Goal: Task Accomplishment & Management: Manage account settings

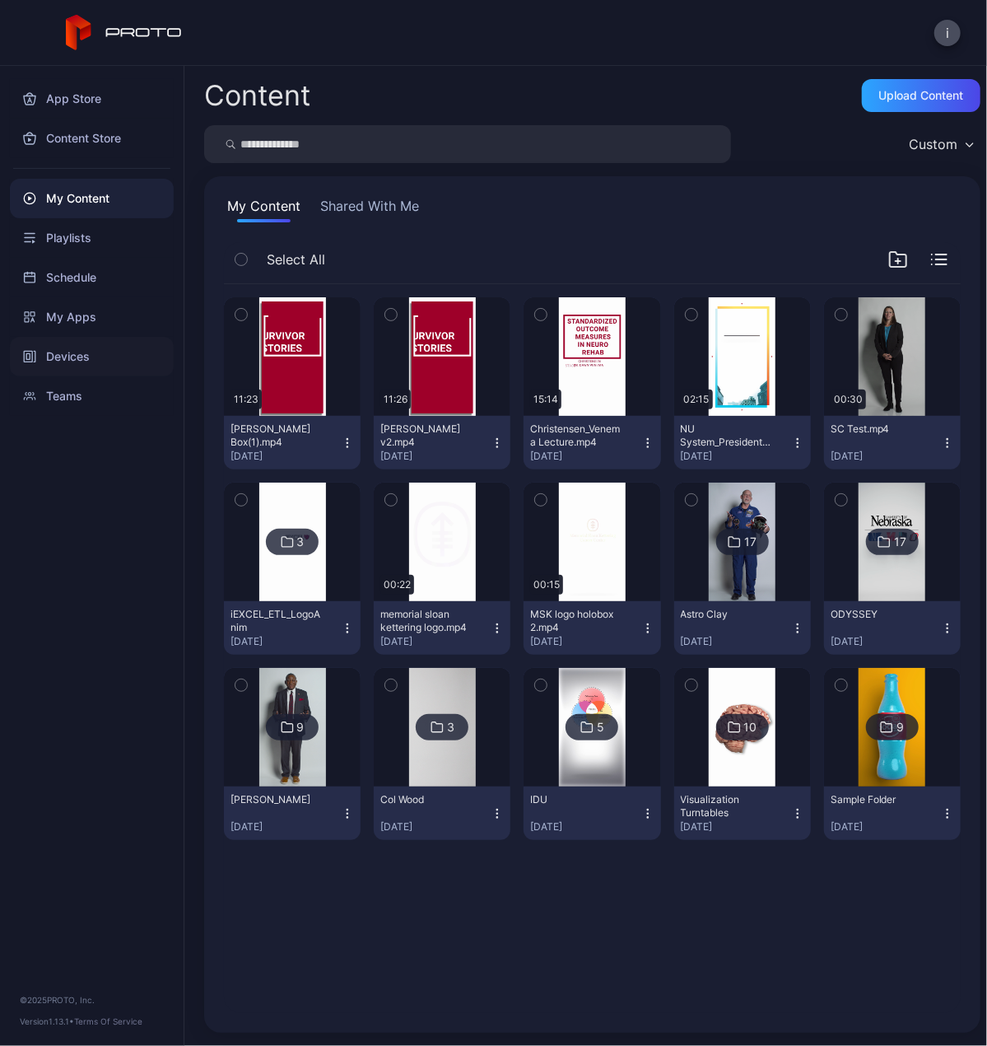
click at [77, 347] on div "Devices" at bounding box center [92, 357] width 164 height 40
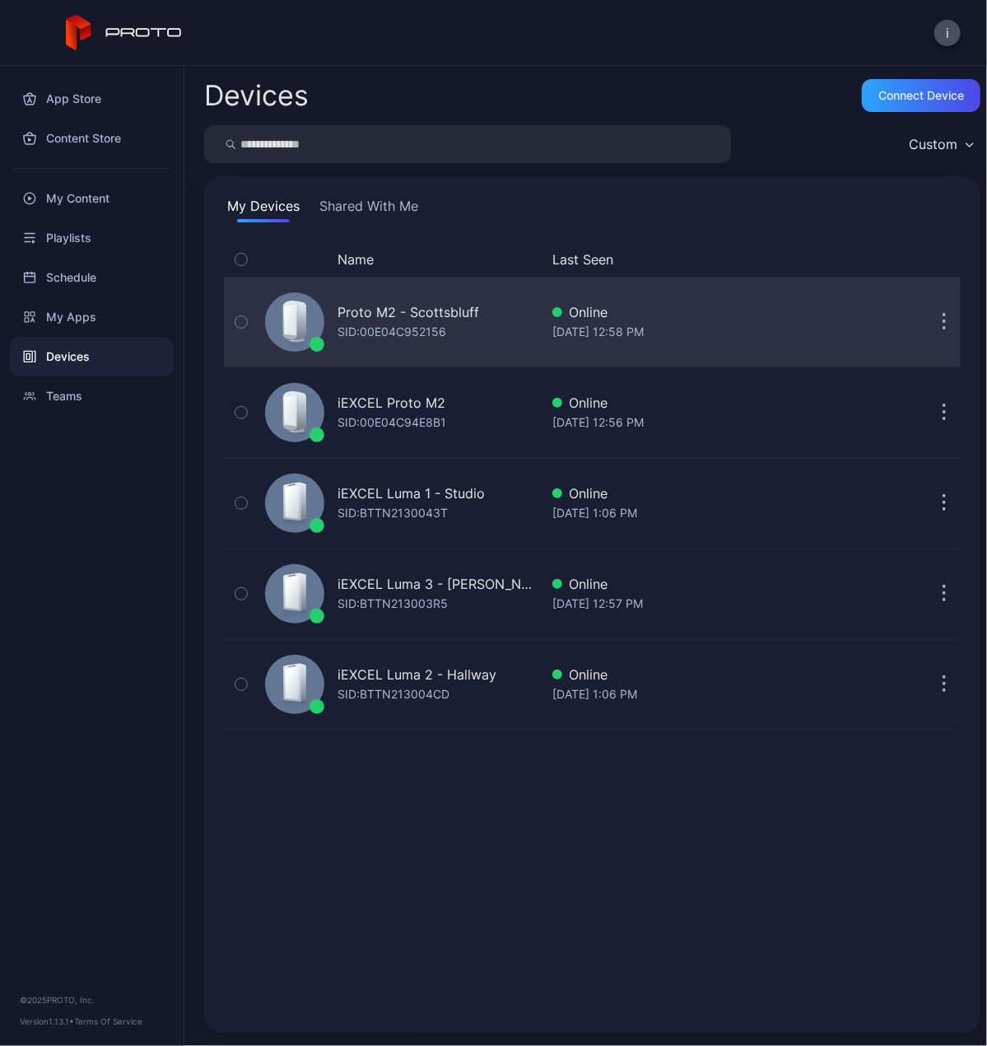
click at [408, 314] on div "Proto M2 - Scottsbluff" at bounding box center [409, 312] width 142 height 20
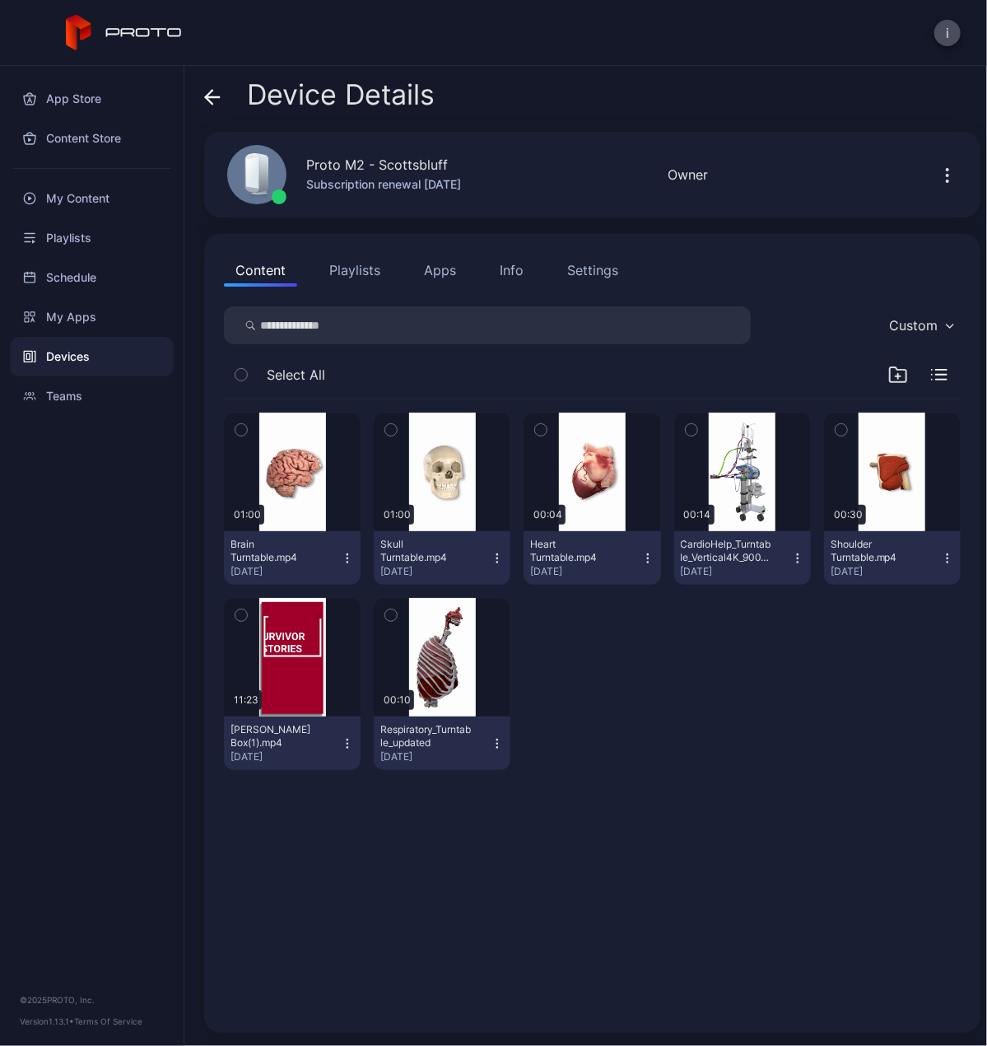
click at [70, 368] on div "Devices" at bounding box center [92, 357] width 164 height 40
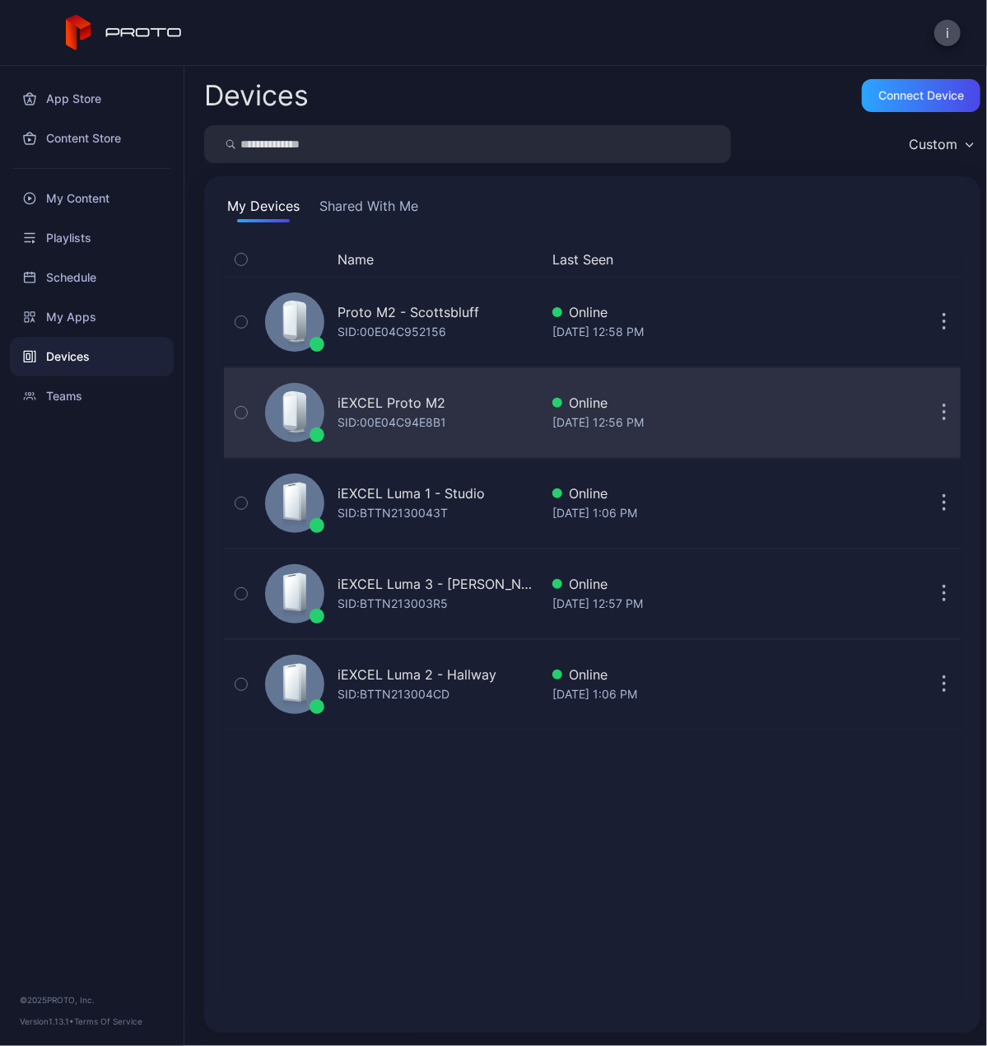
click at [413, 406] on div "iEXCEL Proto M2" at bounding box center [392, 403] width 108 height 20
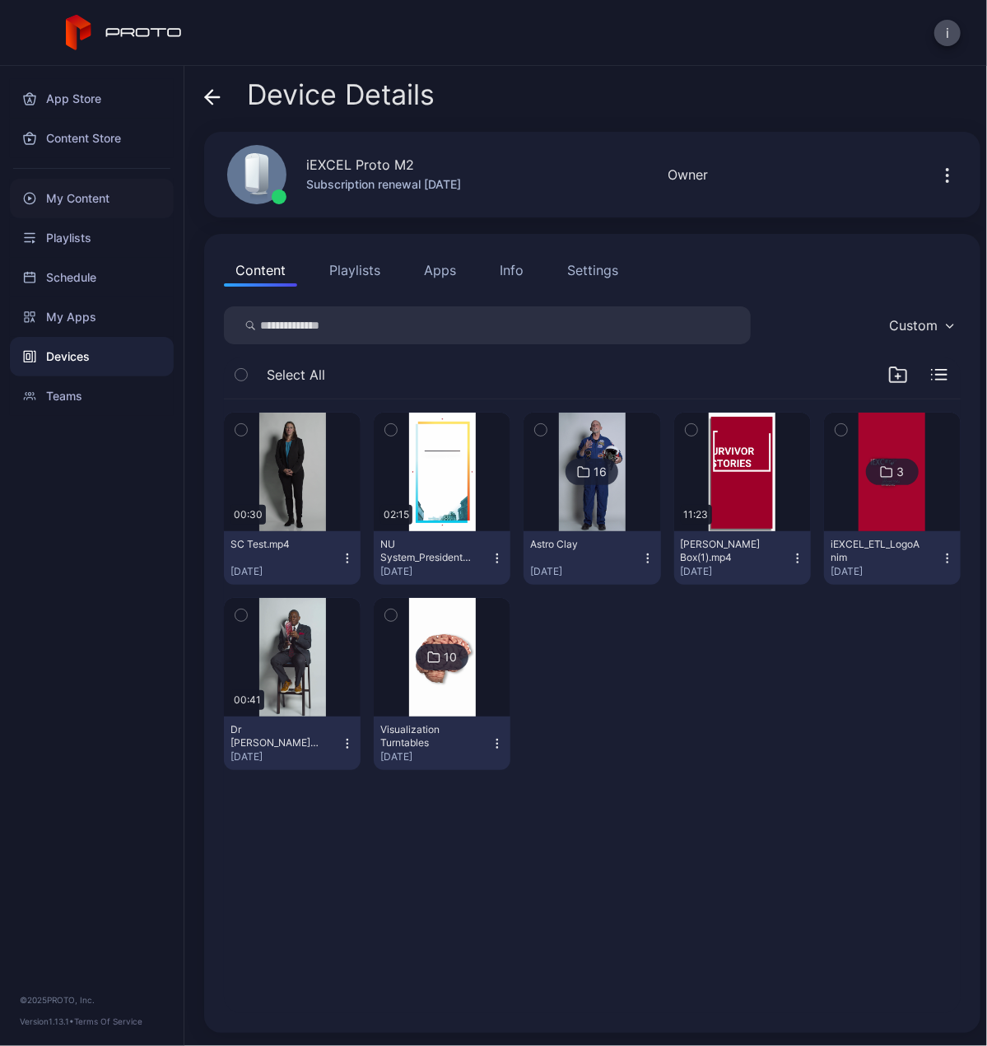
click at [105, 202] on div "My Content" at bounding box center [92, 199] width 164 height 40
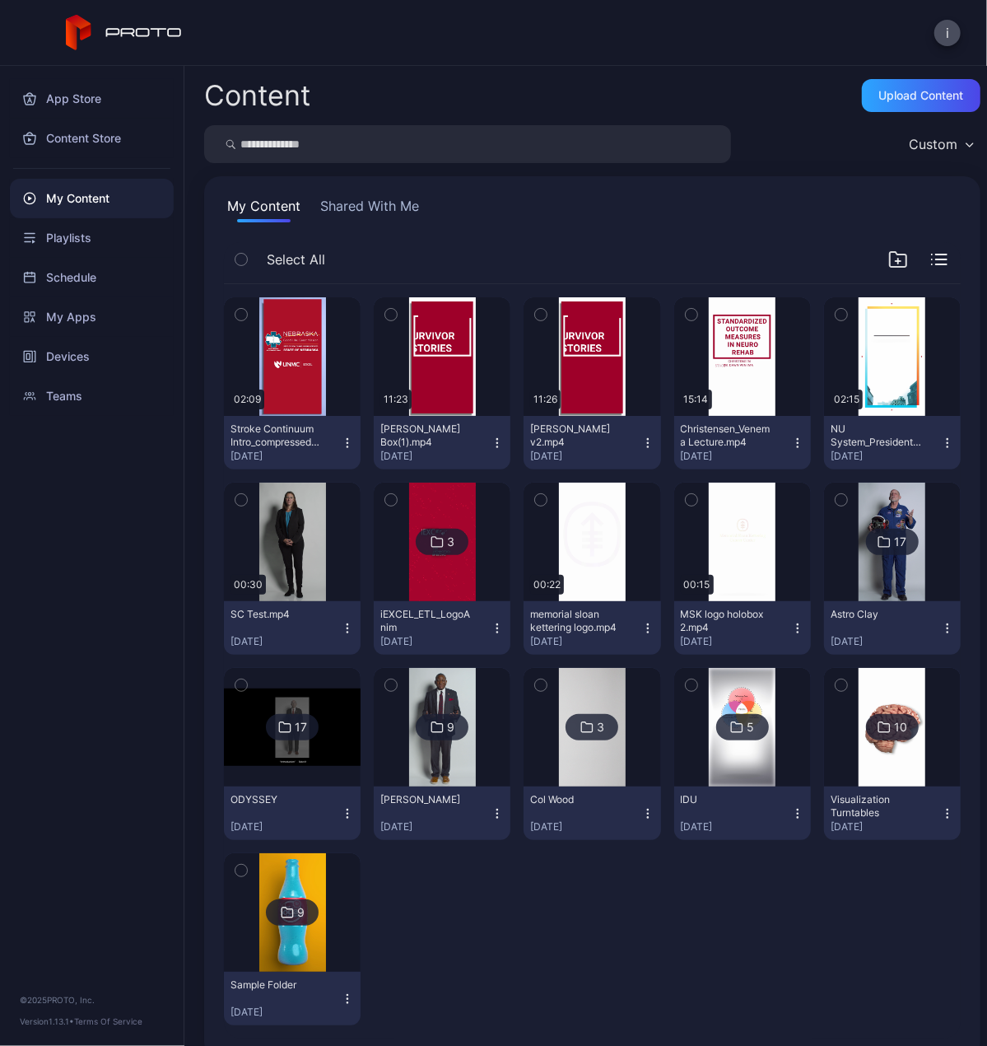
click at [348, 438] on icon "button" at bounding box center [347, 442] width 13 height 13
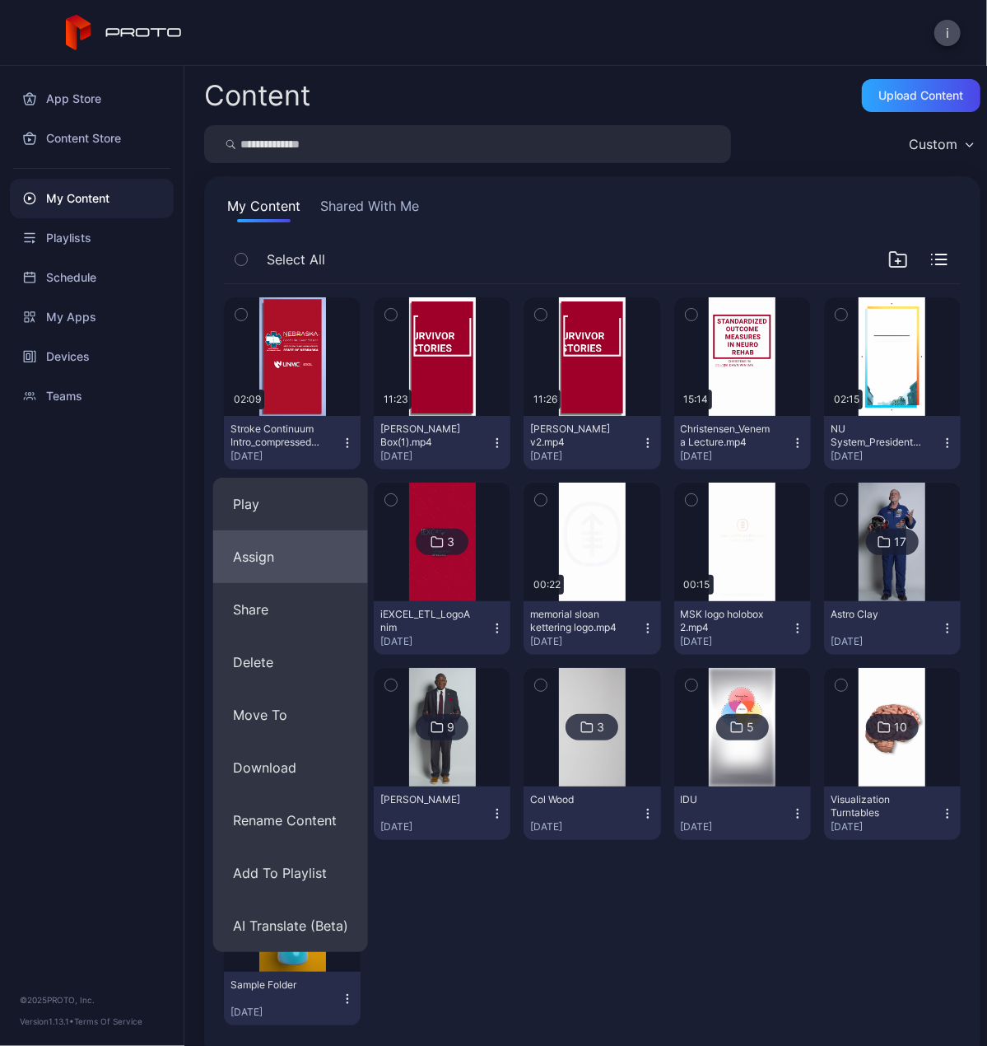
click at [273, 552] on button "Assign" at bounding box center [290, 556] width 155 height 53
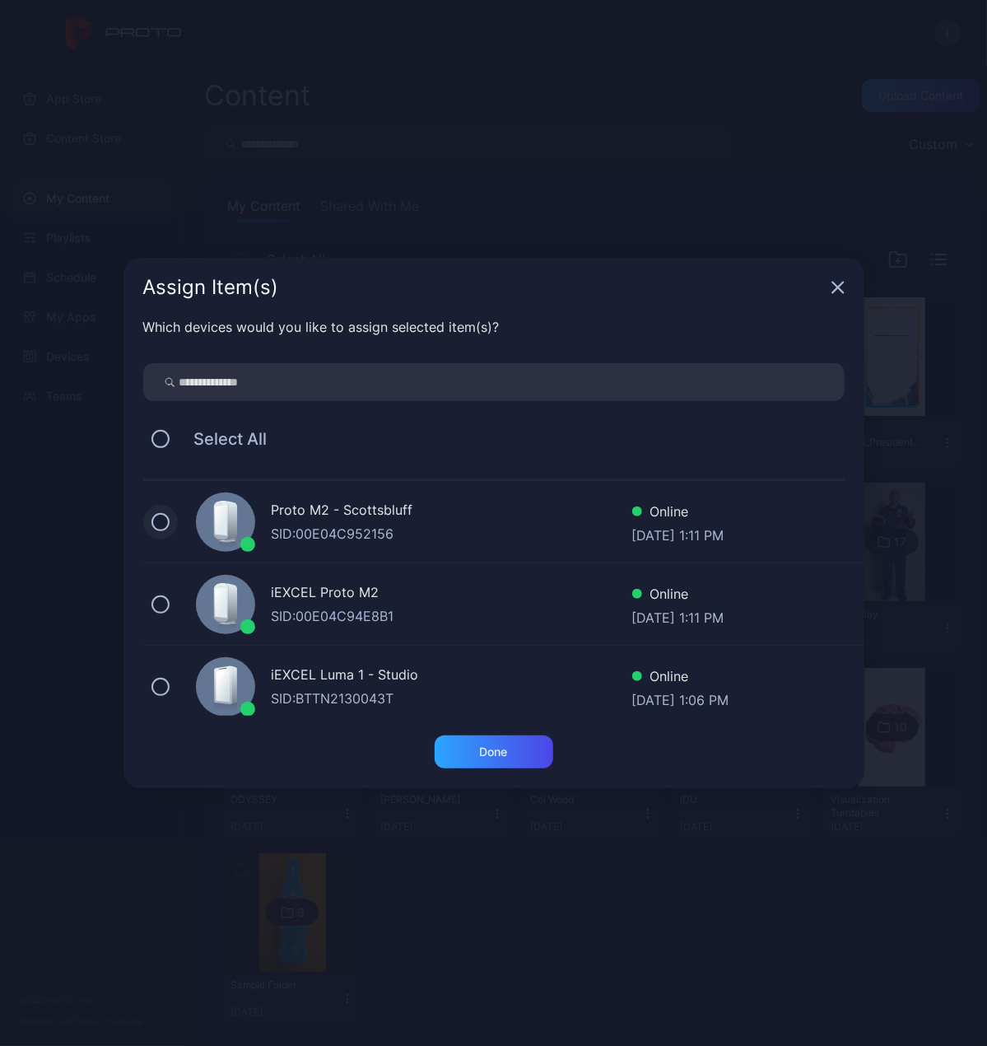
click at [164, 528] on button at bounding box center [161, 522] width 18 height 18
click at [163, 597] on button at bounding box center [161, 604] width 18 height 18
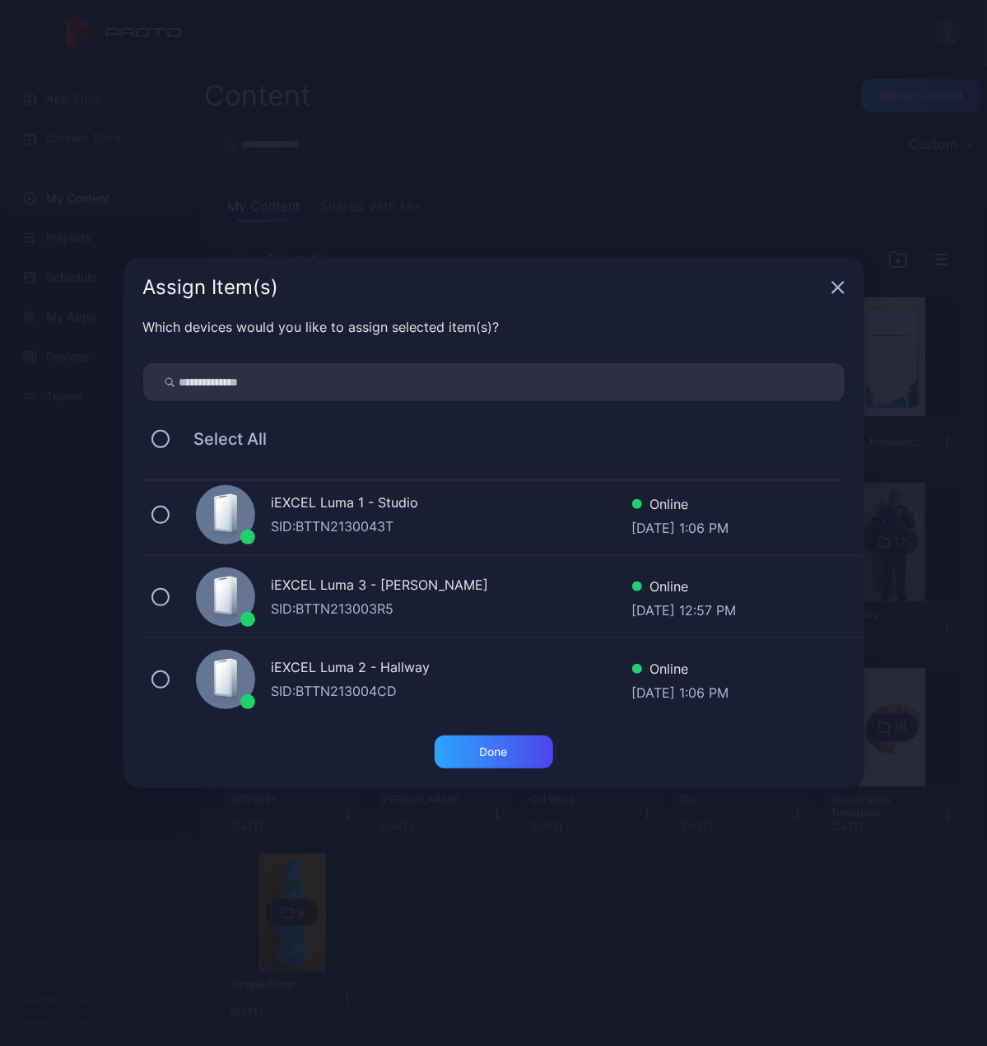
scroll to position [176, 0]
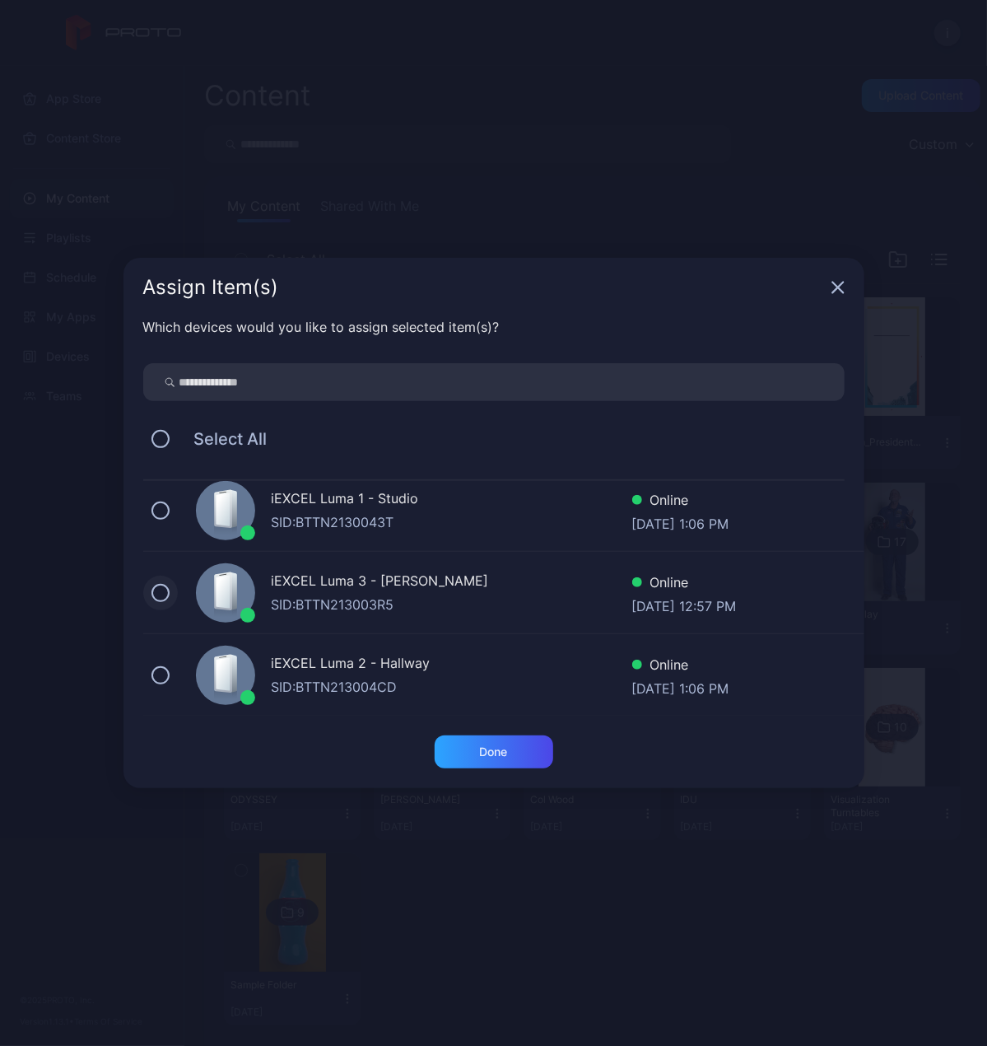
click at [166, 589] on button at bounding box center [161, 593] width 18 height 18
click at [833, 282] on icon "button" at bounding box center [838, 287] width 11 height 11
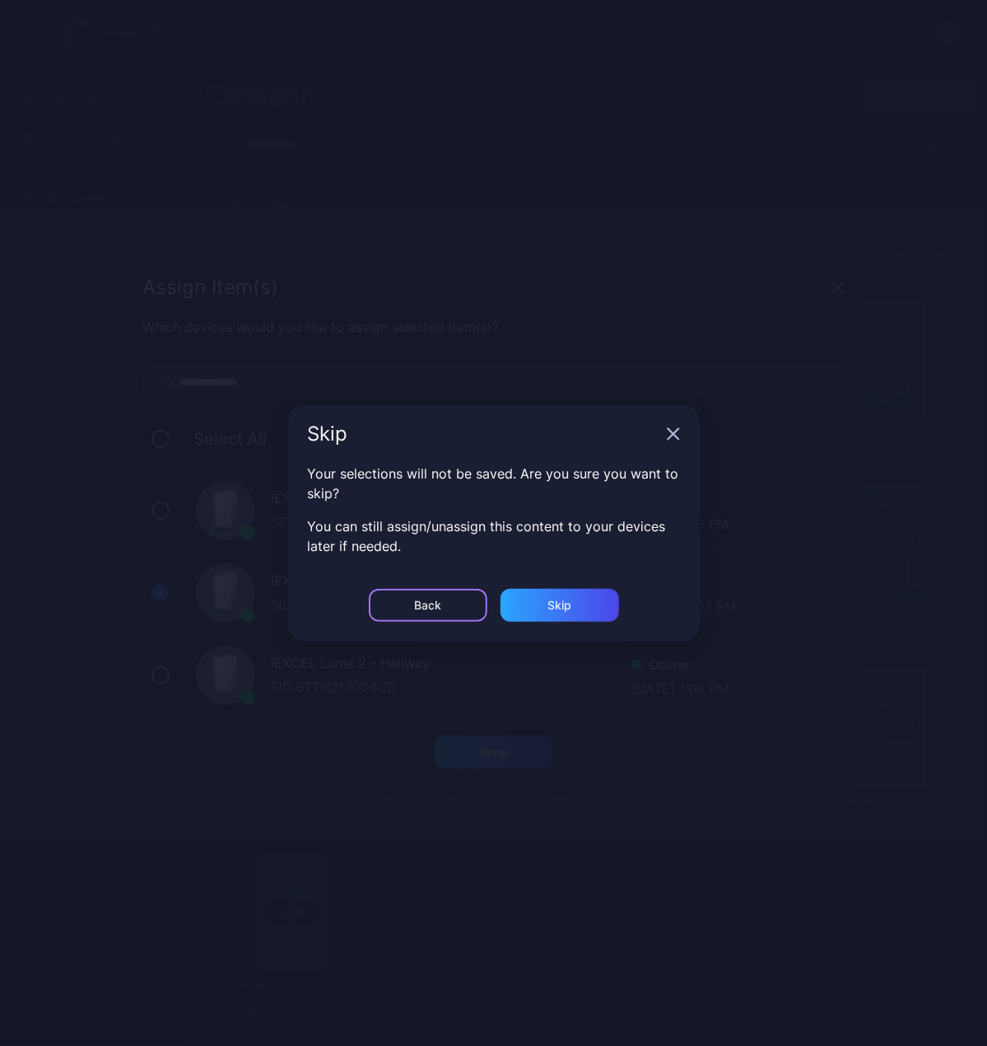
click at [443, 600] on div "Back" at bounding box center [428, 605] width 119 height 33
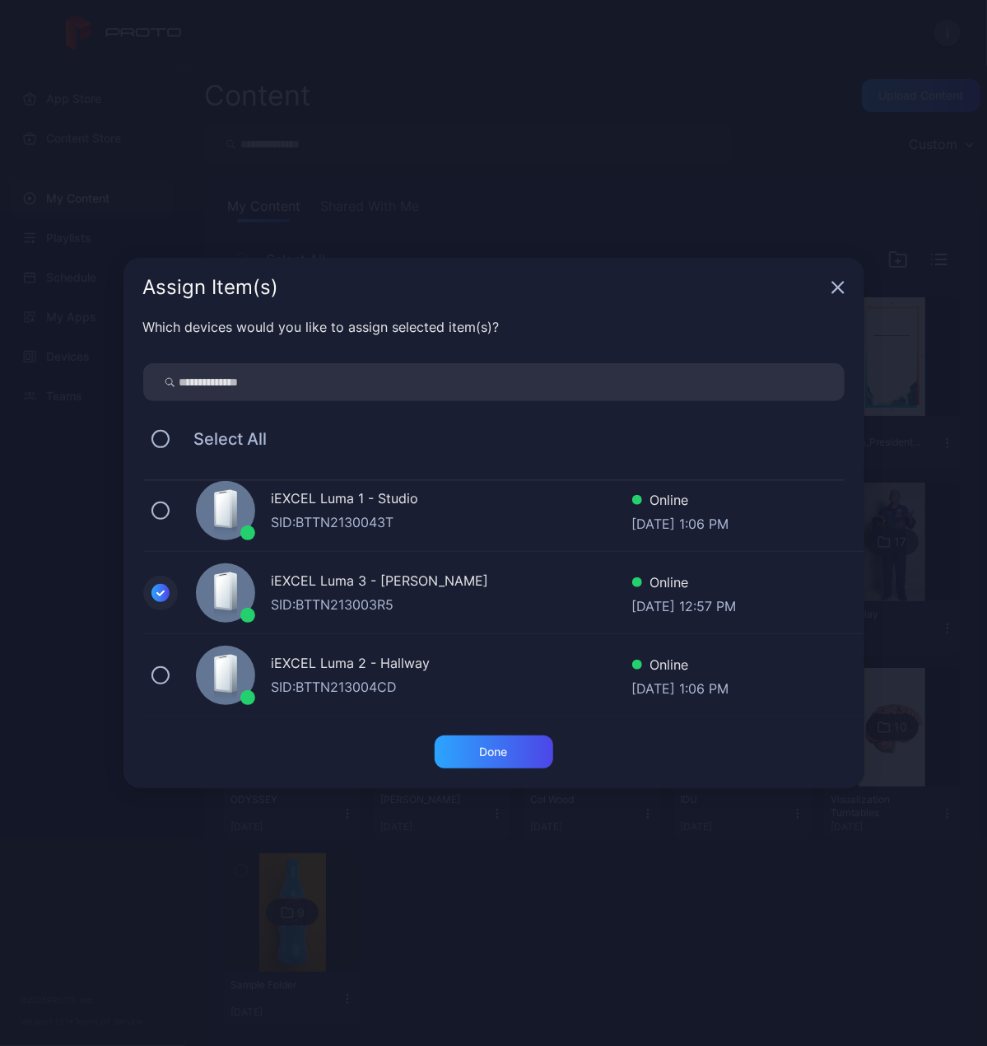
click at [157, 592] on icon at bounding box center [160, 593] width 7 height 4
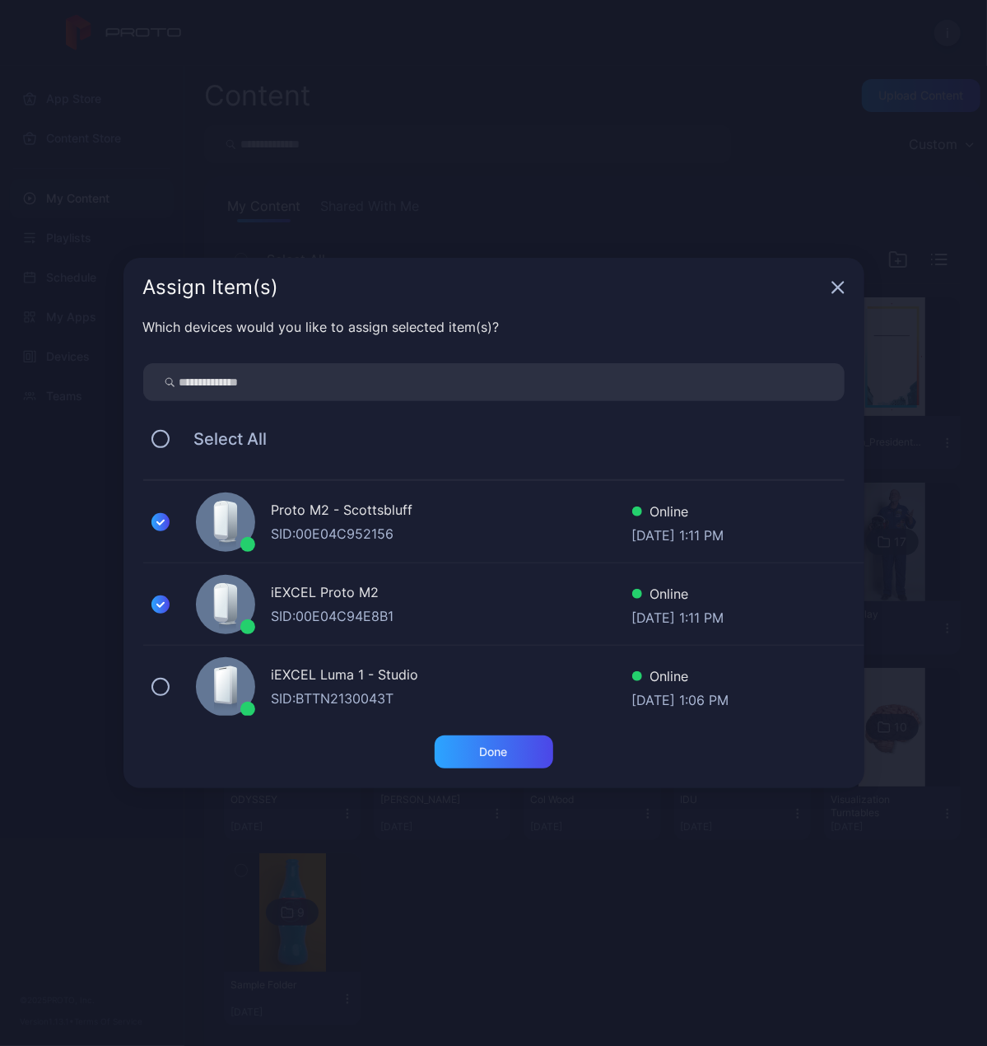
click at [168, 536] on div "Proto M2 - Scottsbluff SID: 00E04C952156 Online [DATE] 1:11 PM" at bounding box center [503, 522] width 721 height 82
click at [166, 606] on icon at bounding box center [161, 604] width 18 height 18
click at [832, 290] on icon "button" at bounding box center [838, 287] width 13 height 13
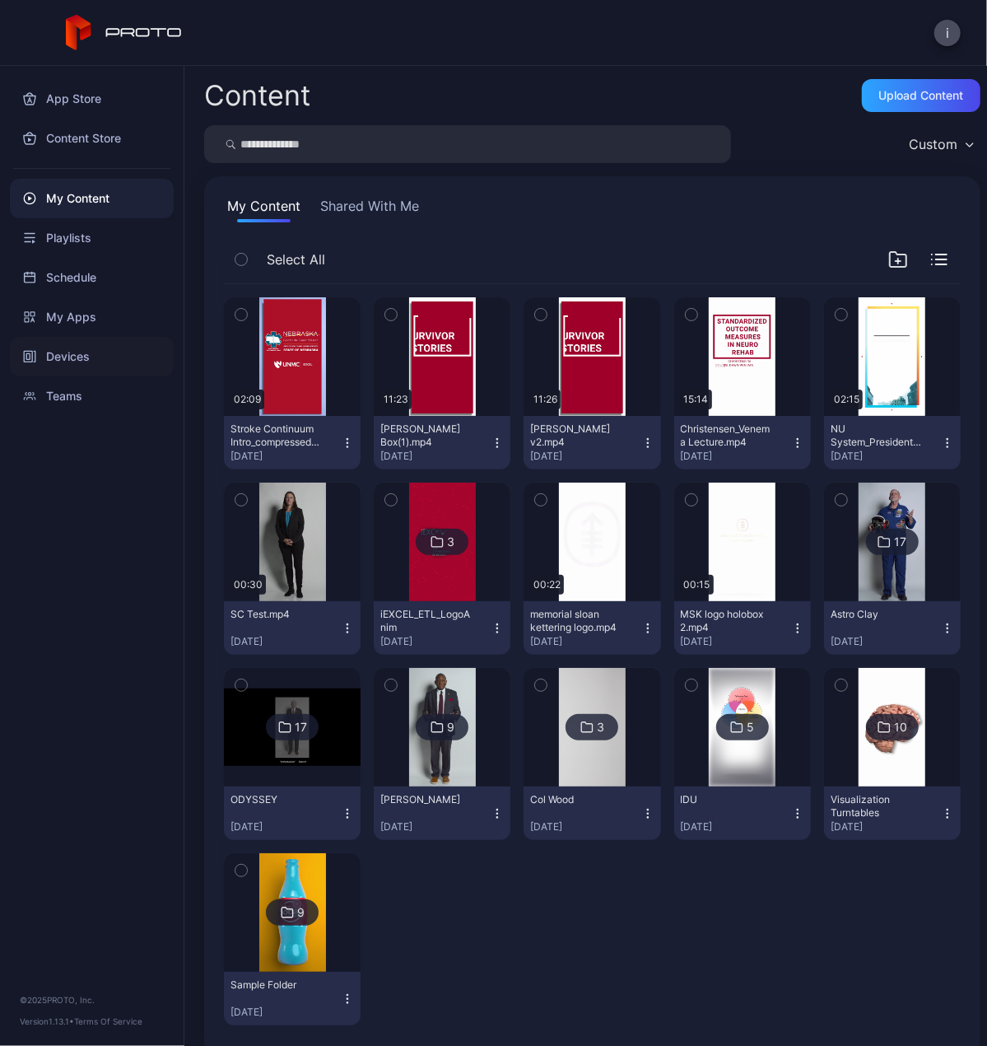
click at [68, 352] on div "Devices" at bounding box center [92, 357] width 164 height 40
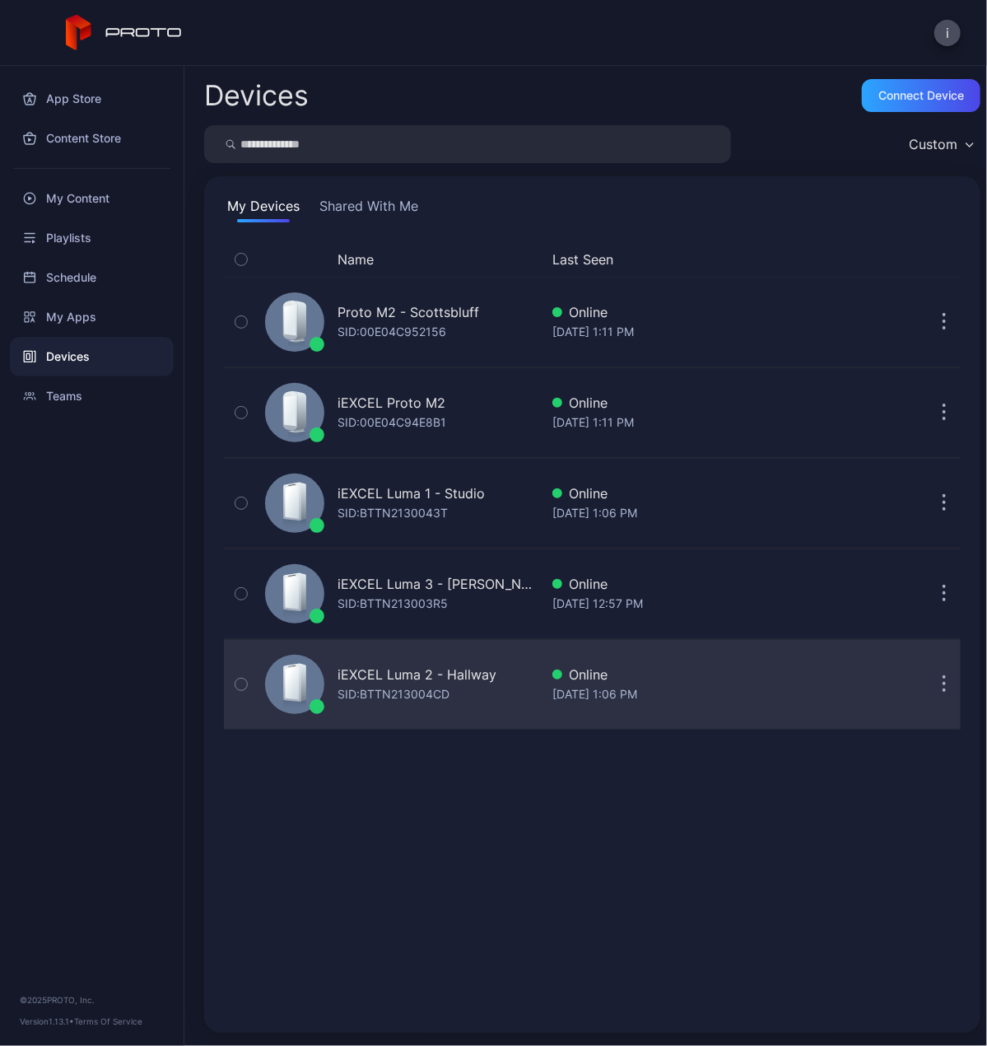
click at [450, 659] on div "iEXCEL Luma 2 - Hallway SID: BTTN213004CD" at bounding box center [399, 684] width 281 height 82
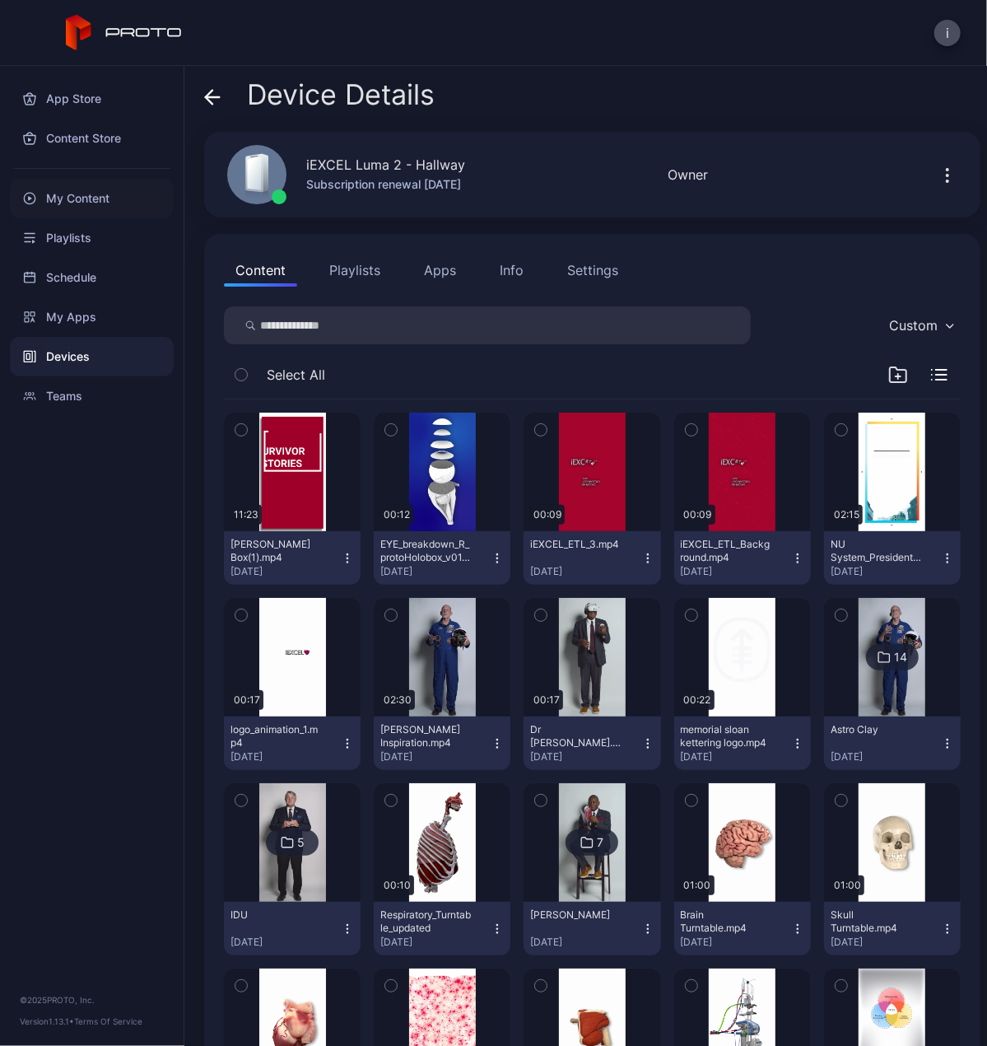
click at [76, 187] on div "My Content" at bounding box center [92, 199] width 164 height 40
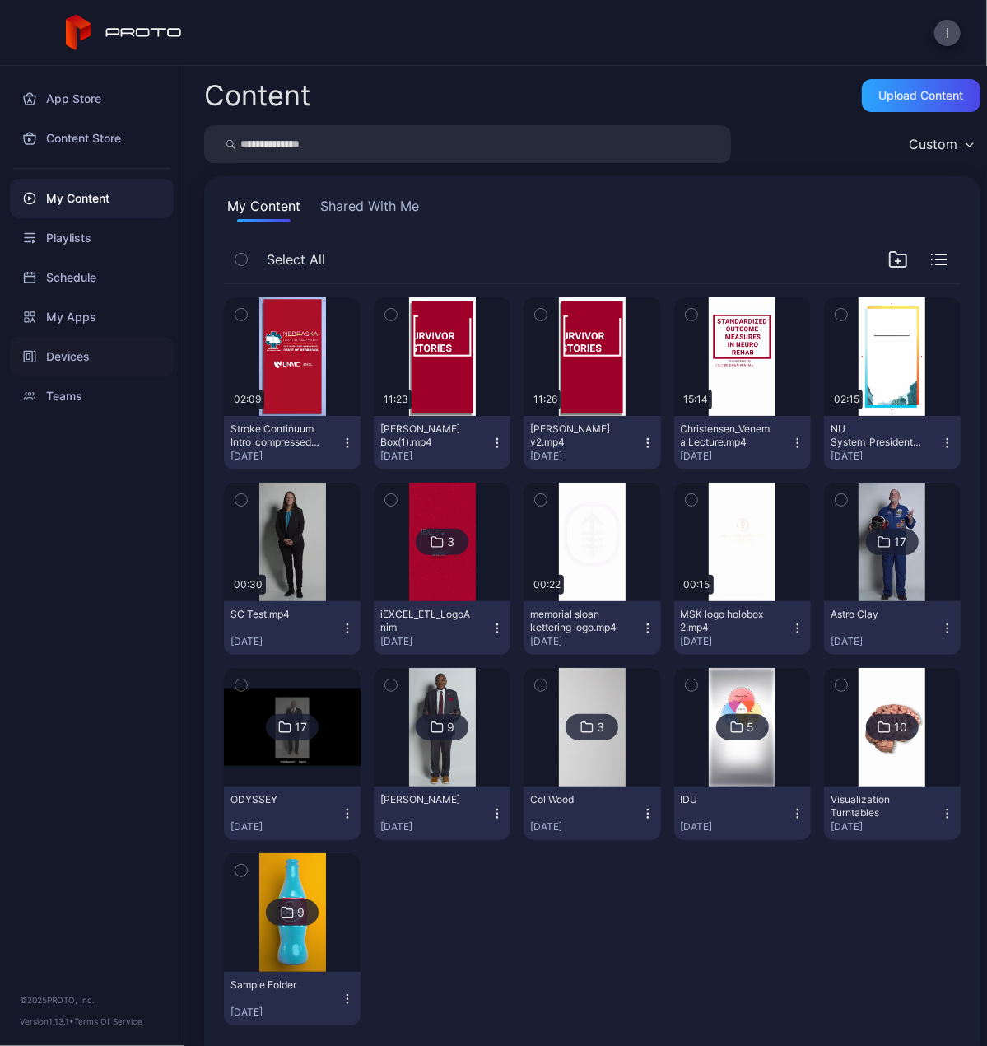
click at [74, 342] on div "Devices" at bounding box center [92, 357] width 164 height 40
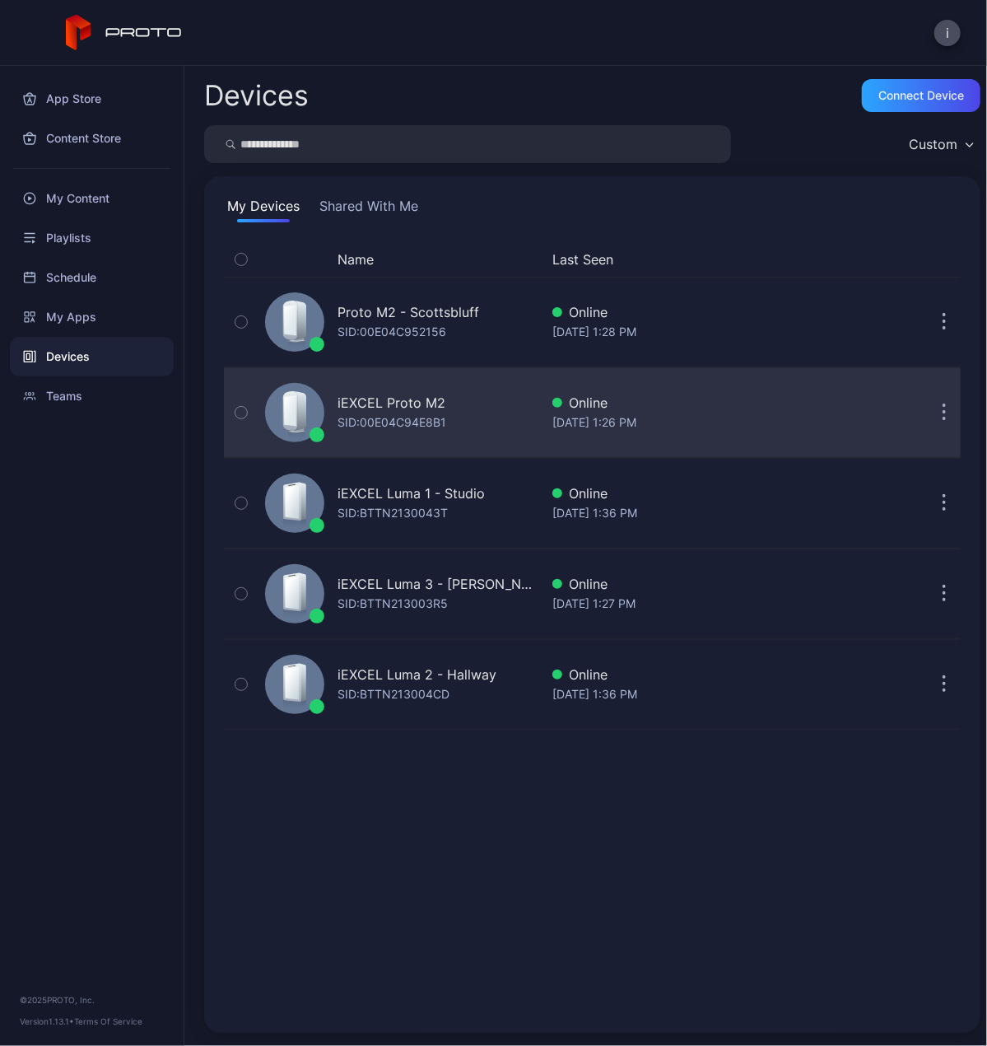
click at [418, 404] on div "iEXCEL Proto M2" at bounding box center [392, 403] width 108 height 20
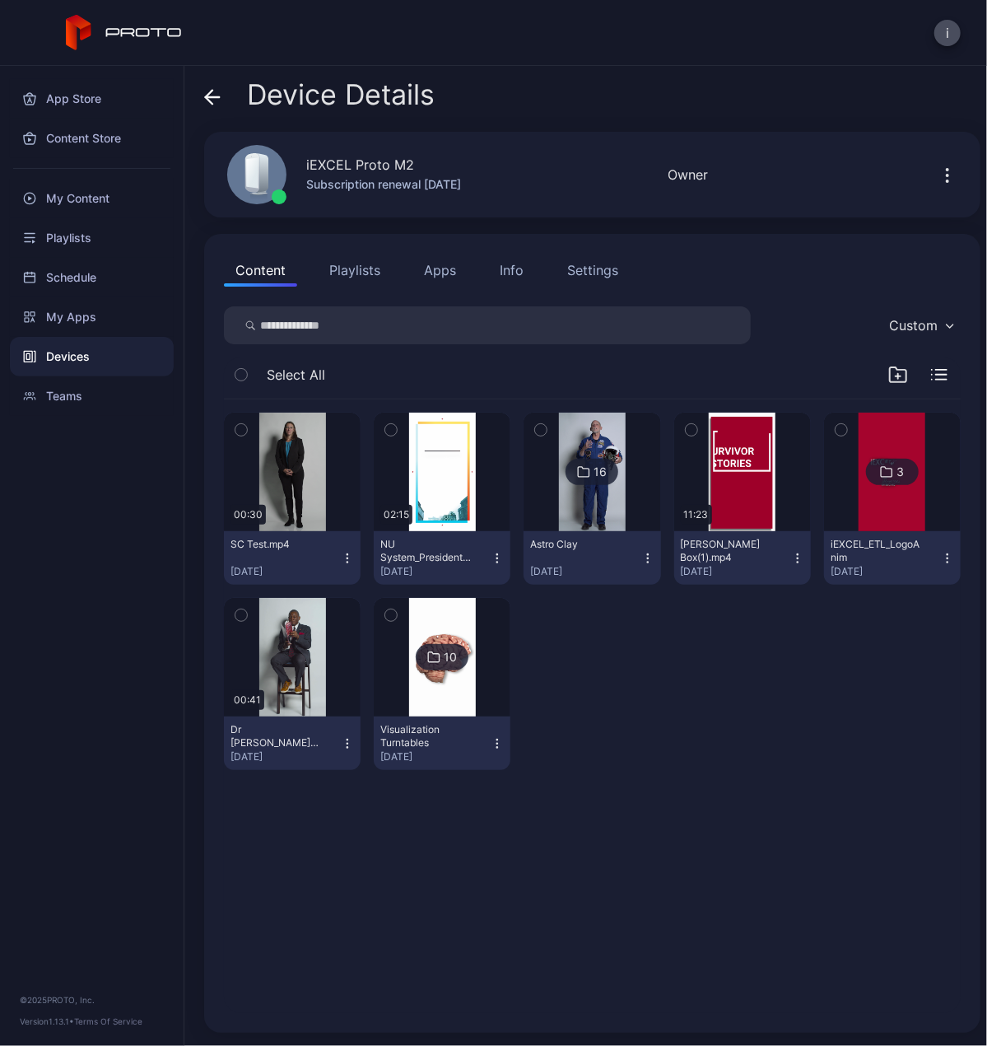
click at [938, 170] on icon "button" at bounding box center [948, 176] width 20 height 20
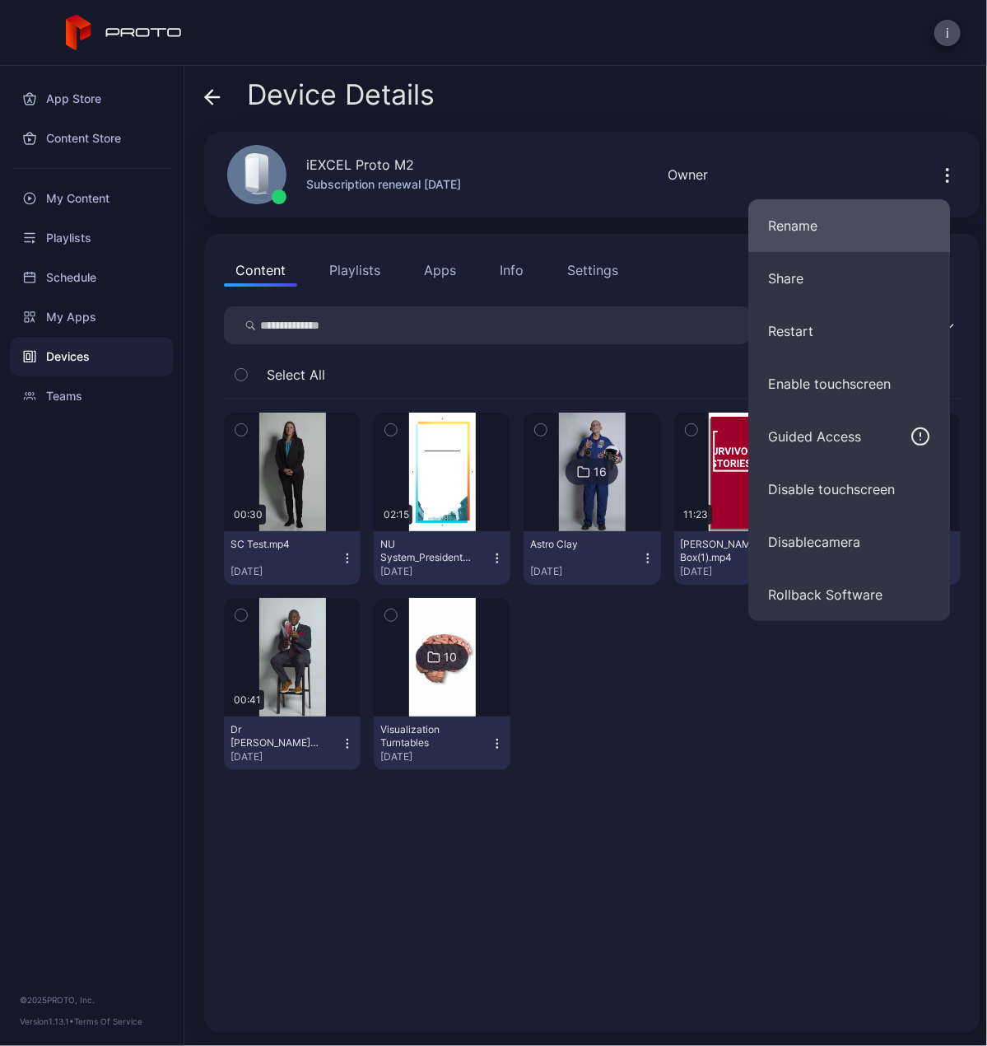
click at [829, 233] on button "Rename" at bounding box center [850, 225] width 202 height 53
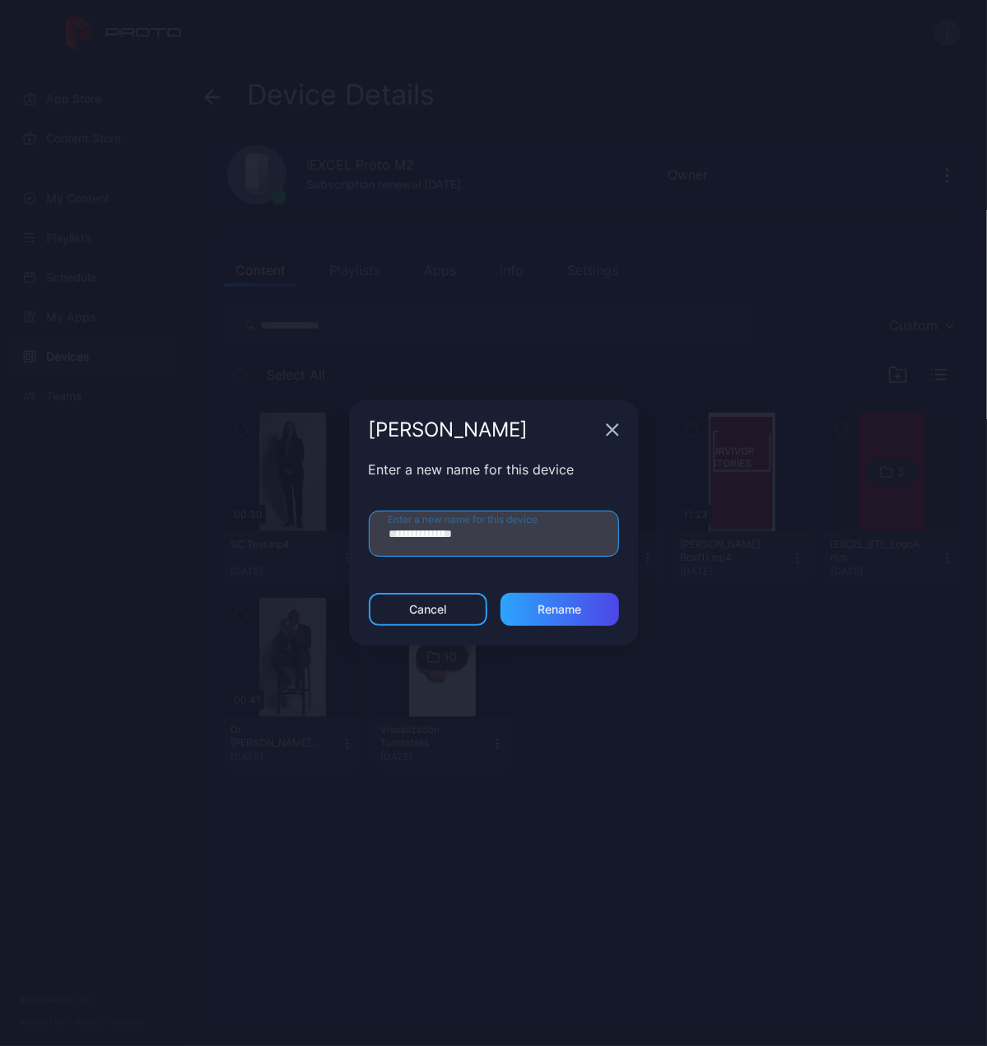
click at [502, 536] on input "**********" at bounding box center [494, 534] width 250 height 46
type input "**********"
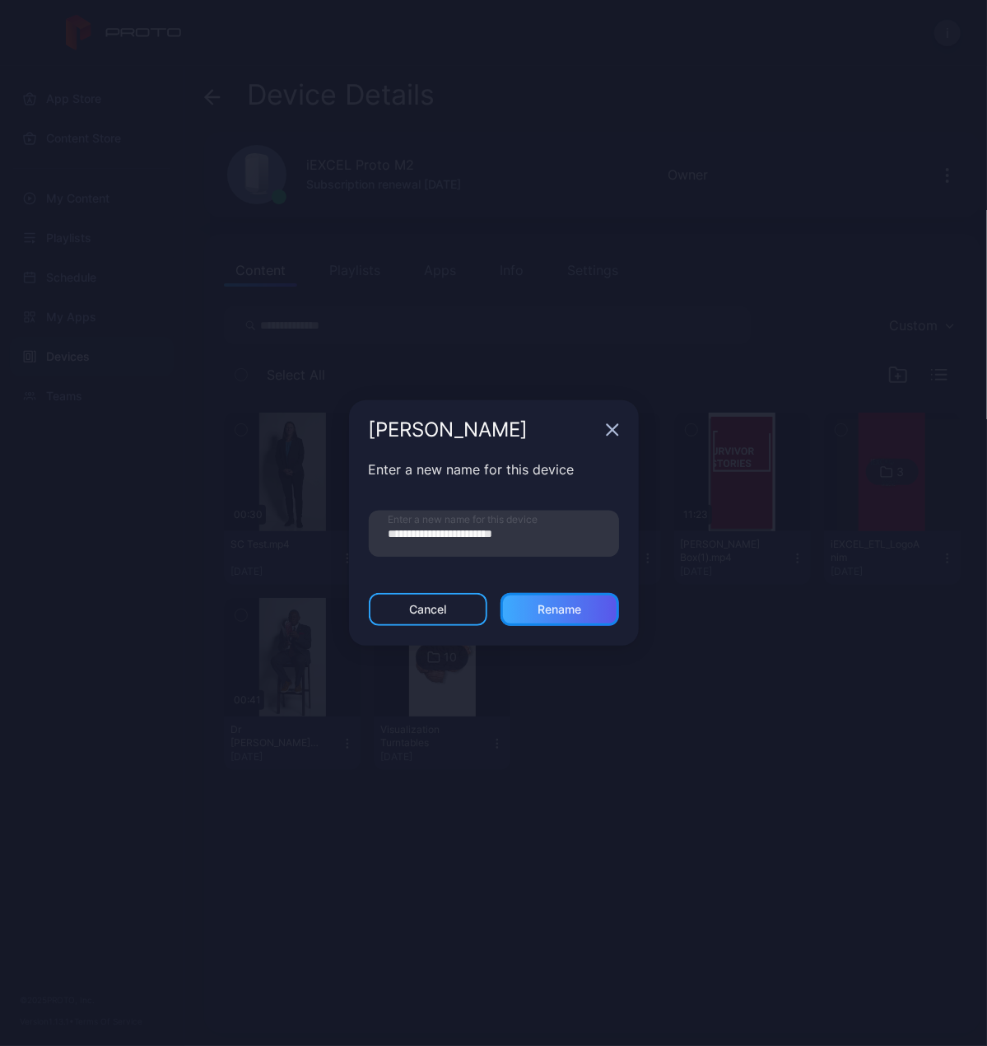
click at [583, 609] on div "Rename" at bounding box center [560, 609] width 119 height 33
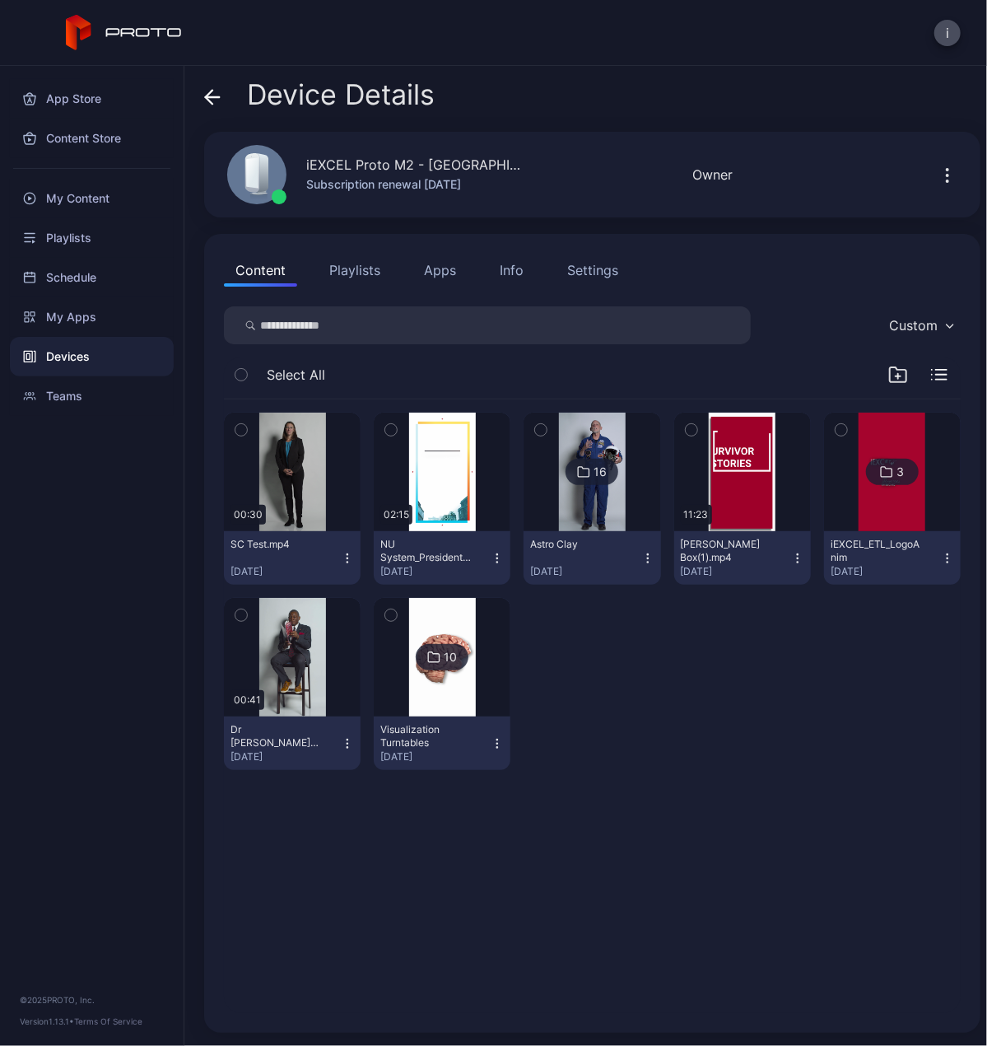
click at [44, 358] on div "Devices" at bounding box center [92, 357] width 164 height 40
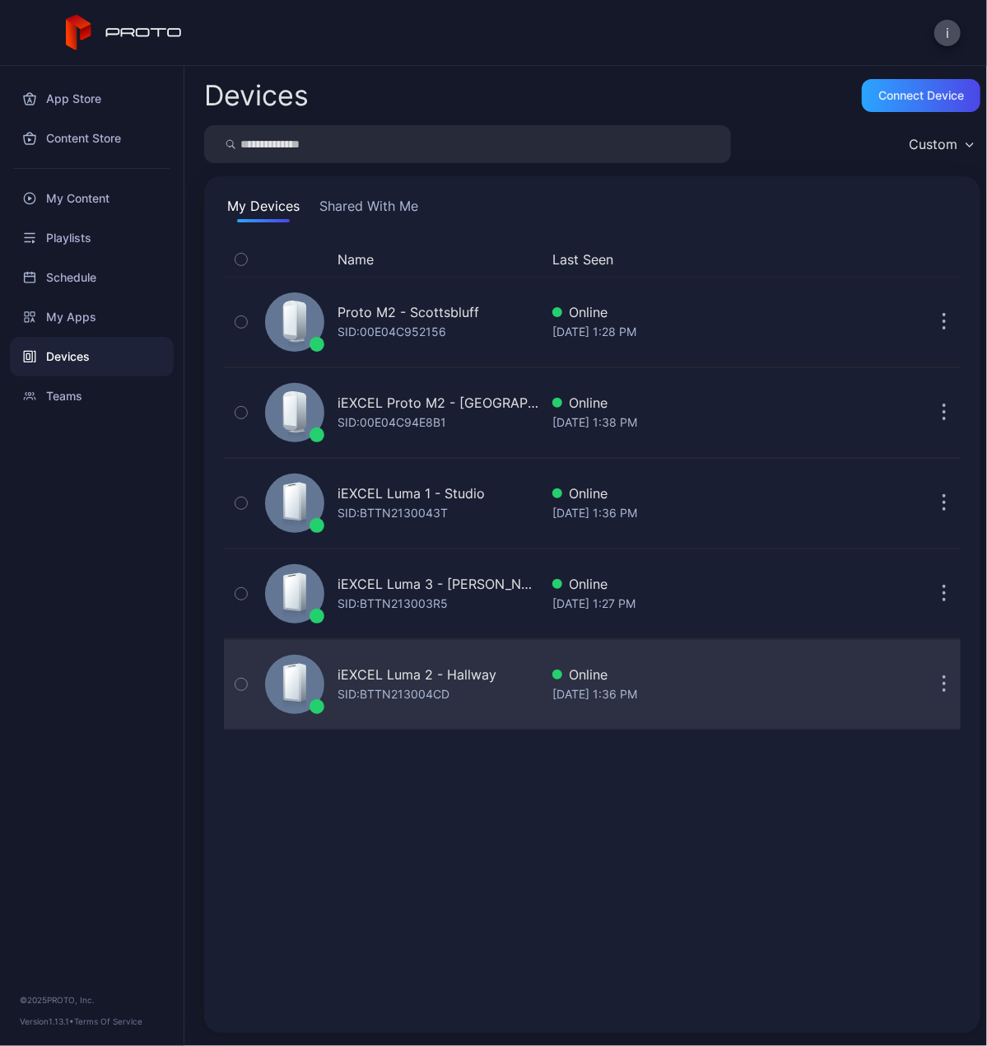
click at [454, 673] on div "iEXCEL Luma 2 - Hallway" at bounding box center [417, 675] width 159 height 20
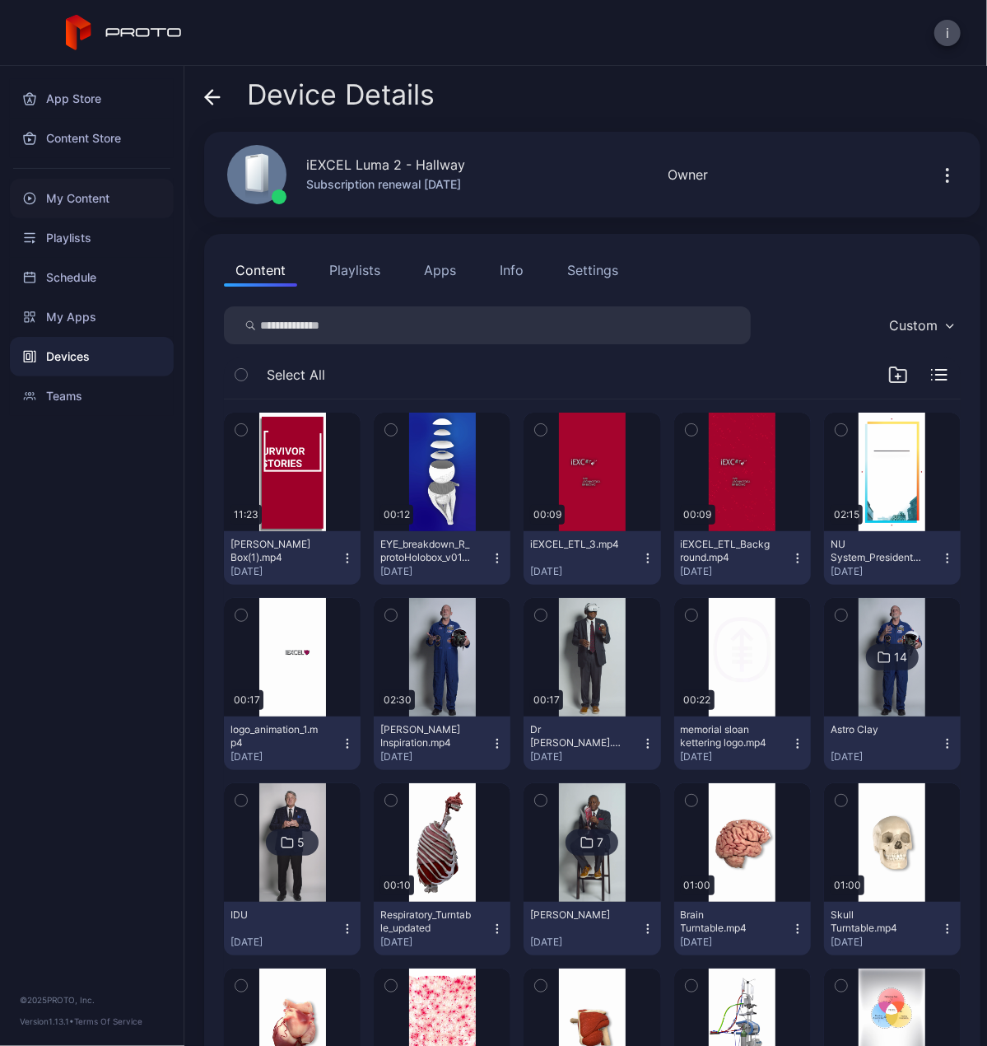
click at [77, 194] on div "My Content" at bounding box center [92, 199] width 164 height 40
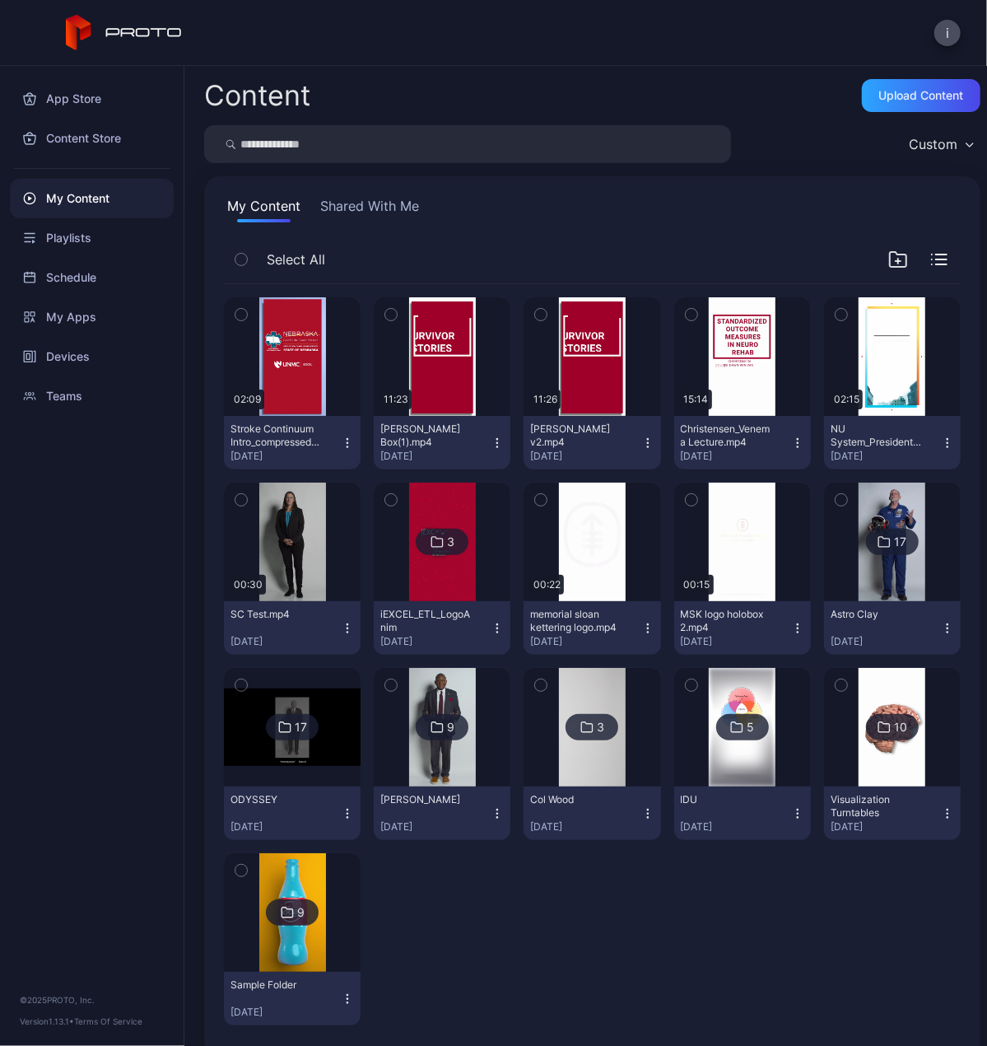
click at [341, 445] on icon "button" at bounding box center [347, 442] width 13 height 13
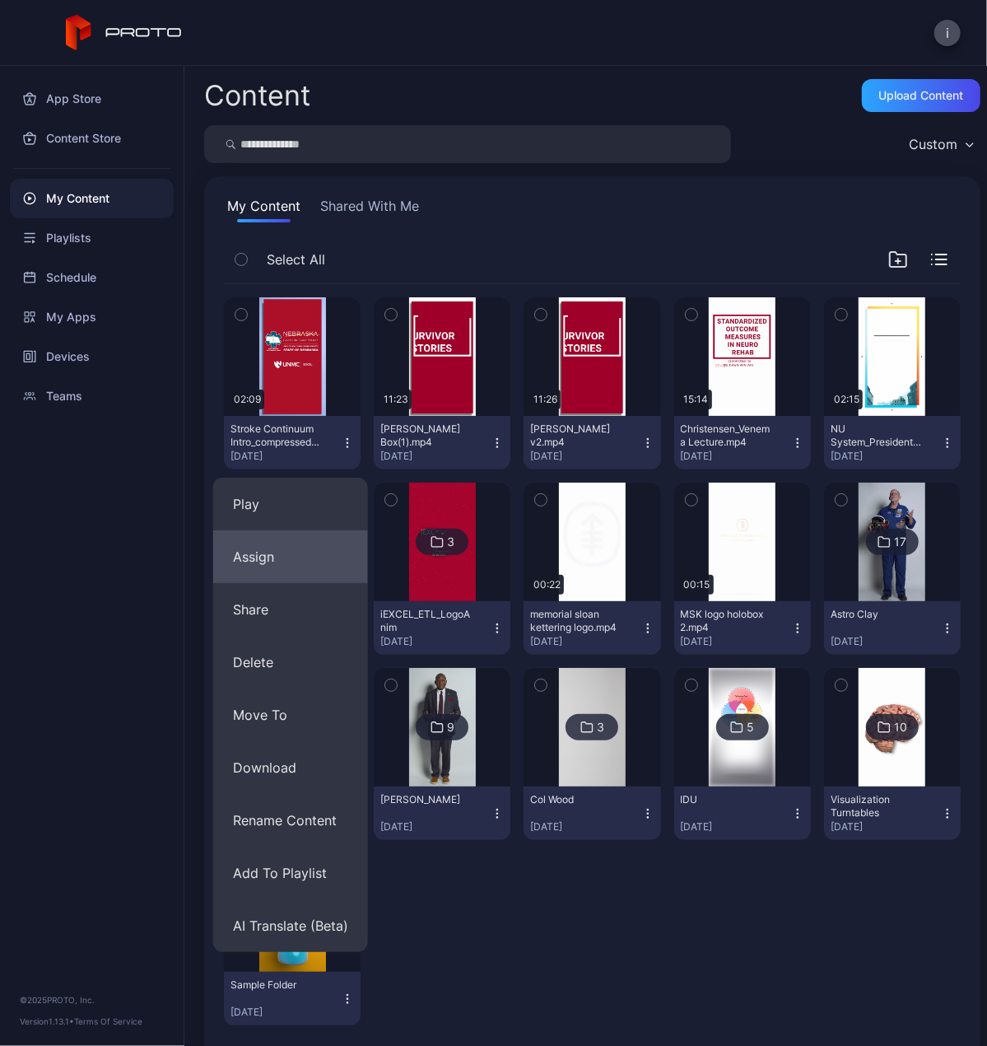
click at [260, 556] on button "Assign" at bounding box center [290, 556] width 155 height 53
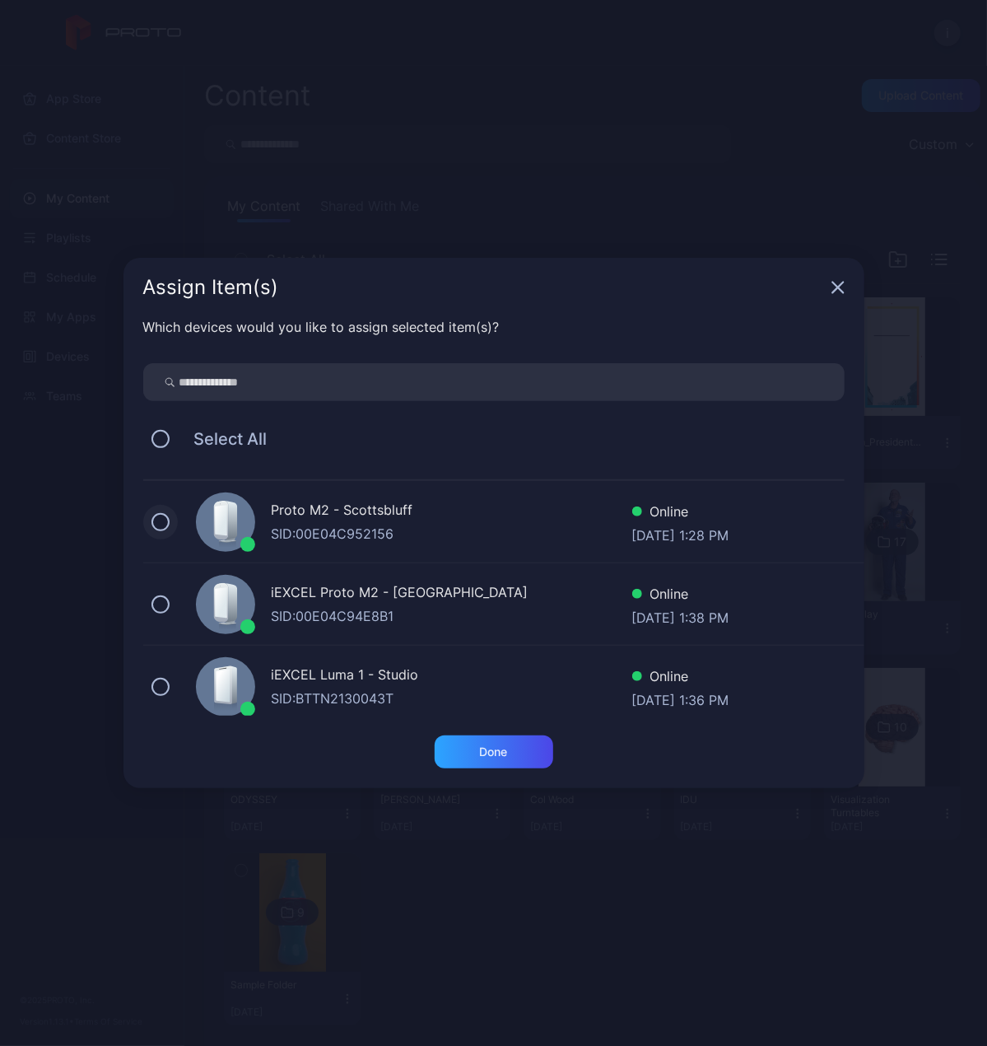
click at [165, 520] on button at bounding box center [161, 522] width 18 height 18
click at [161, 604] on button at bounding box center [161, 604] width 18 height 18
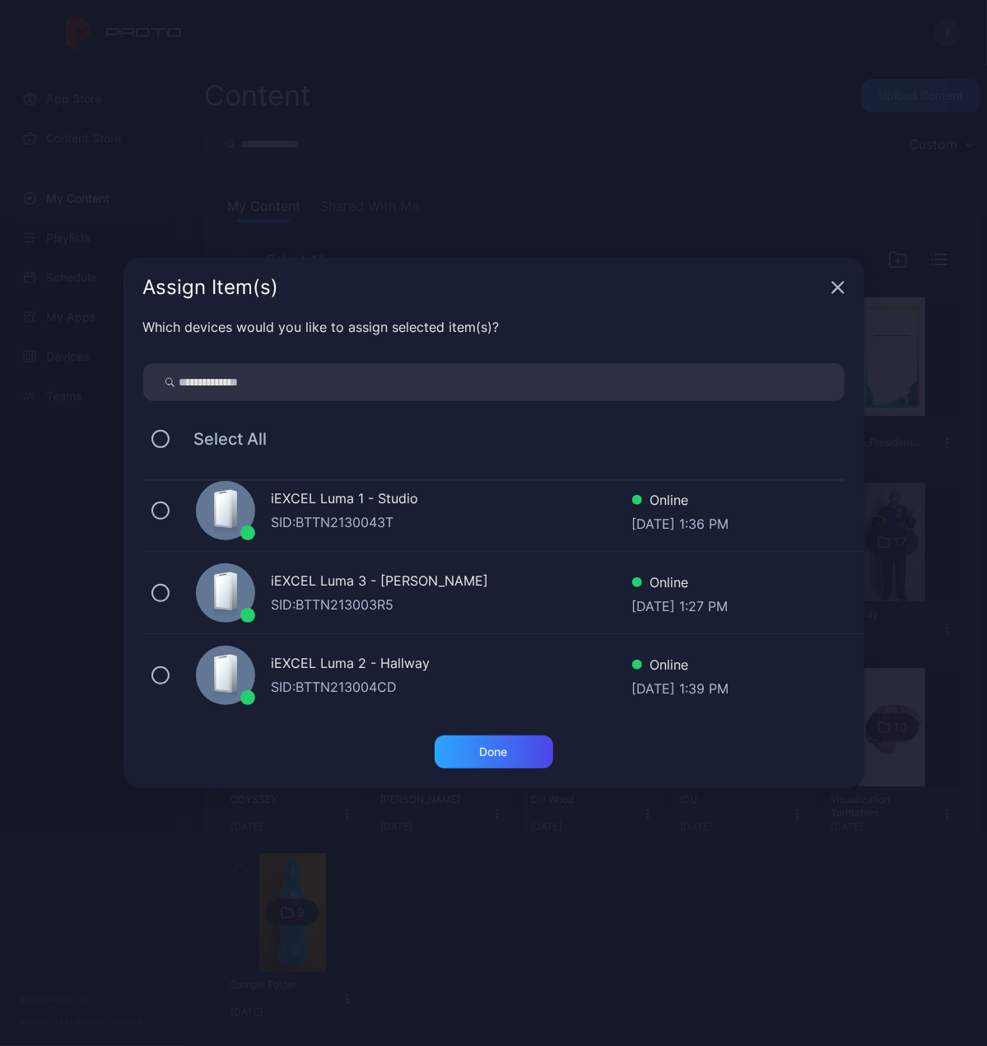
scroll to position [176, 0]
click at [162, 589] on button at bounding box center [161, 593] width 18 height 18
click at [161, 679] on button at bounding box center [161, 675] width 18 height 18
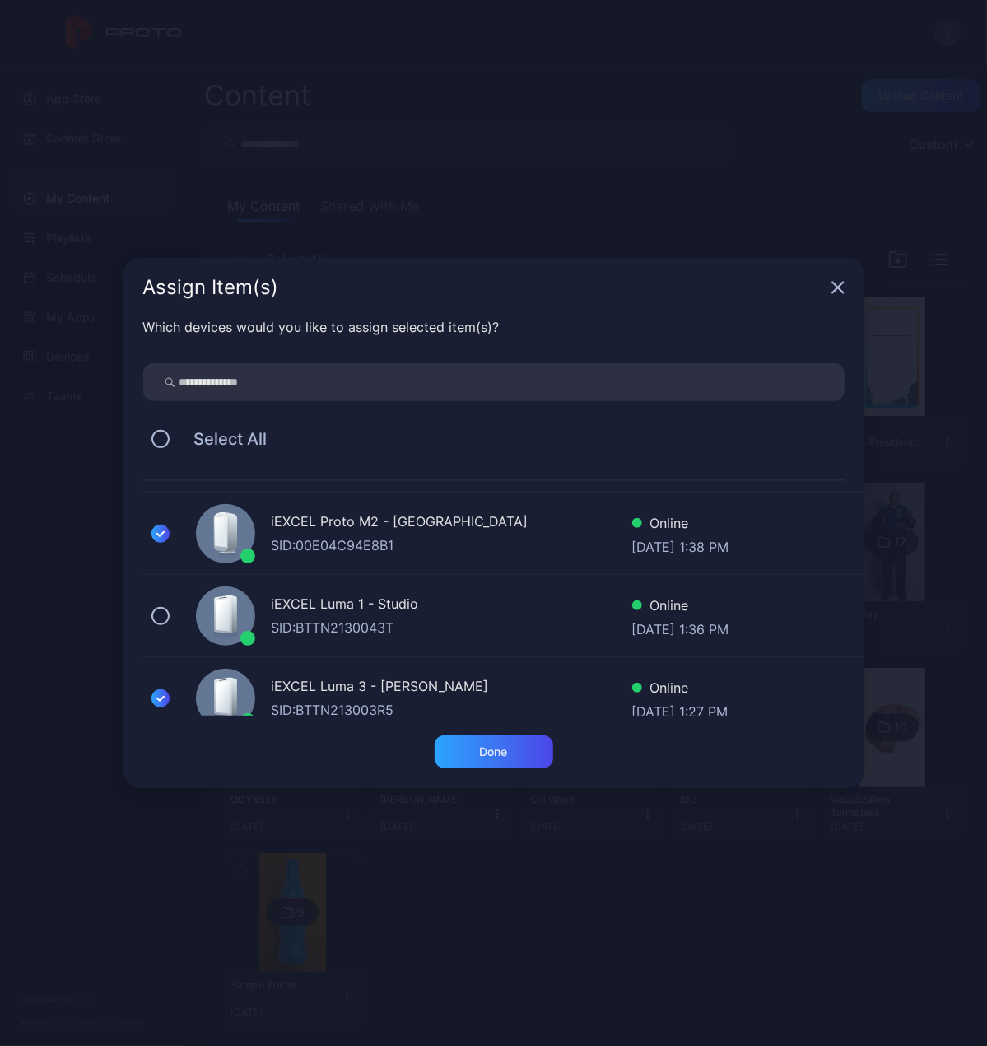
scroll to position [0, 0]
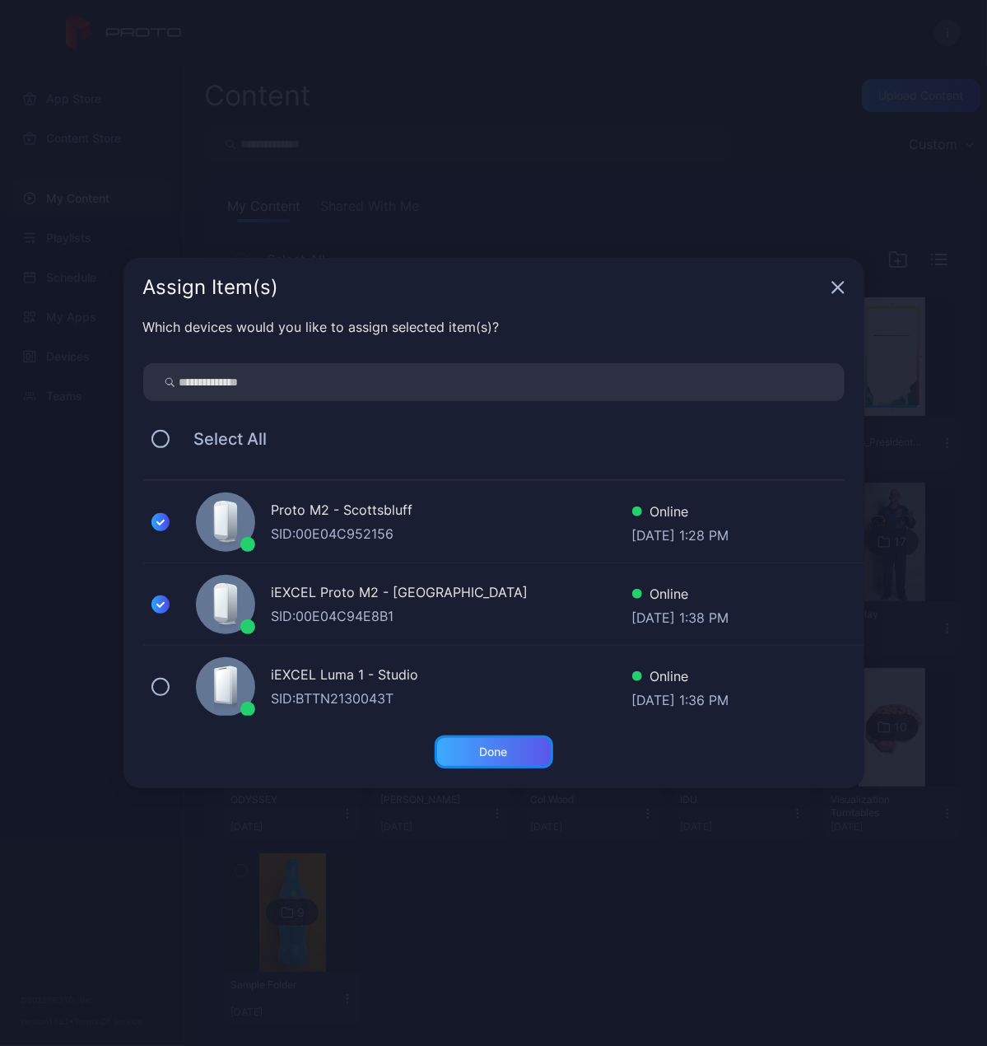
click at [492, 744] on div "Done" at bounding box center [494, 751] width 119 height 33
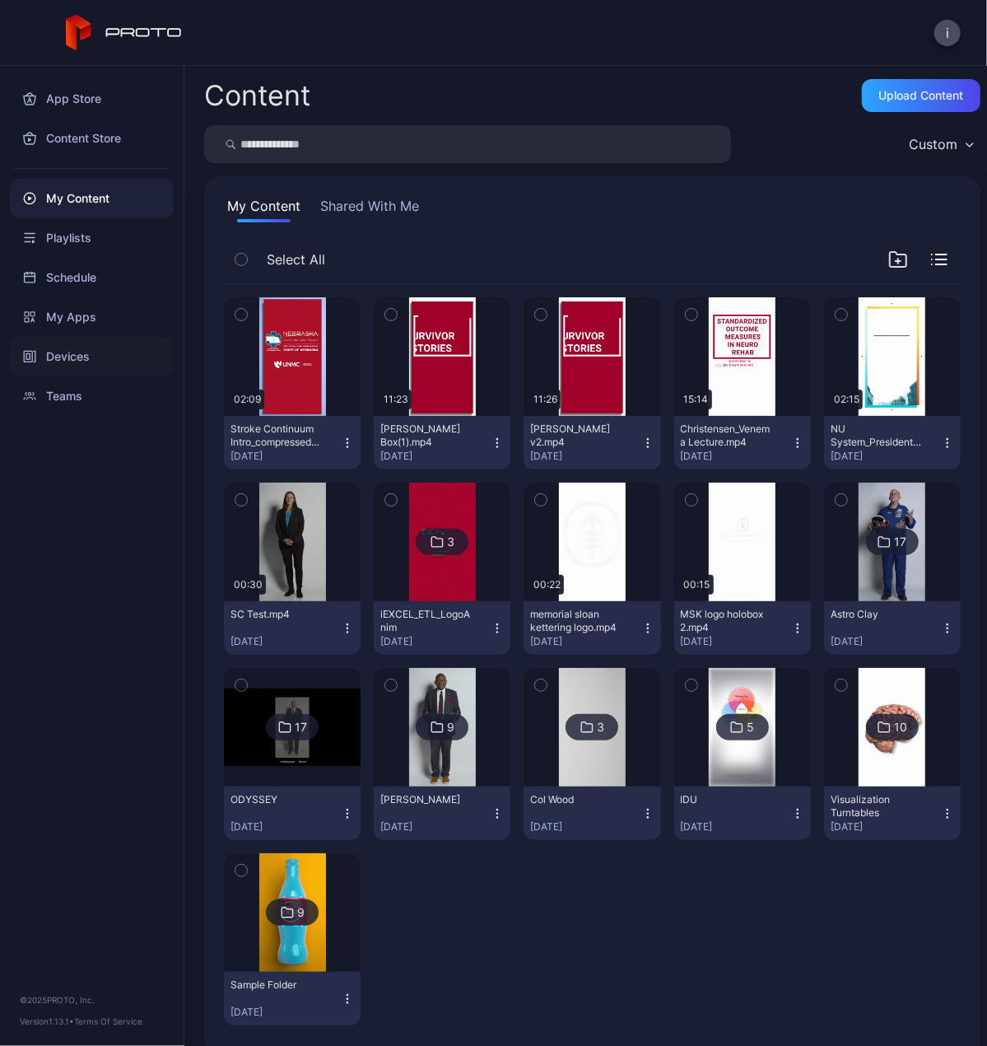
click at [72, 343] on div "Devices" at bounding box center [92, 357] width 164 height 40
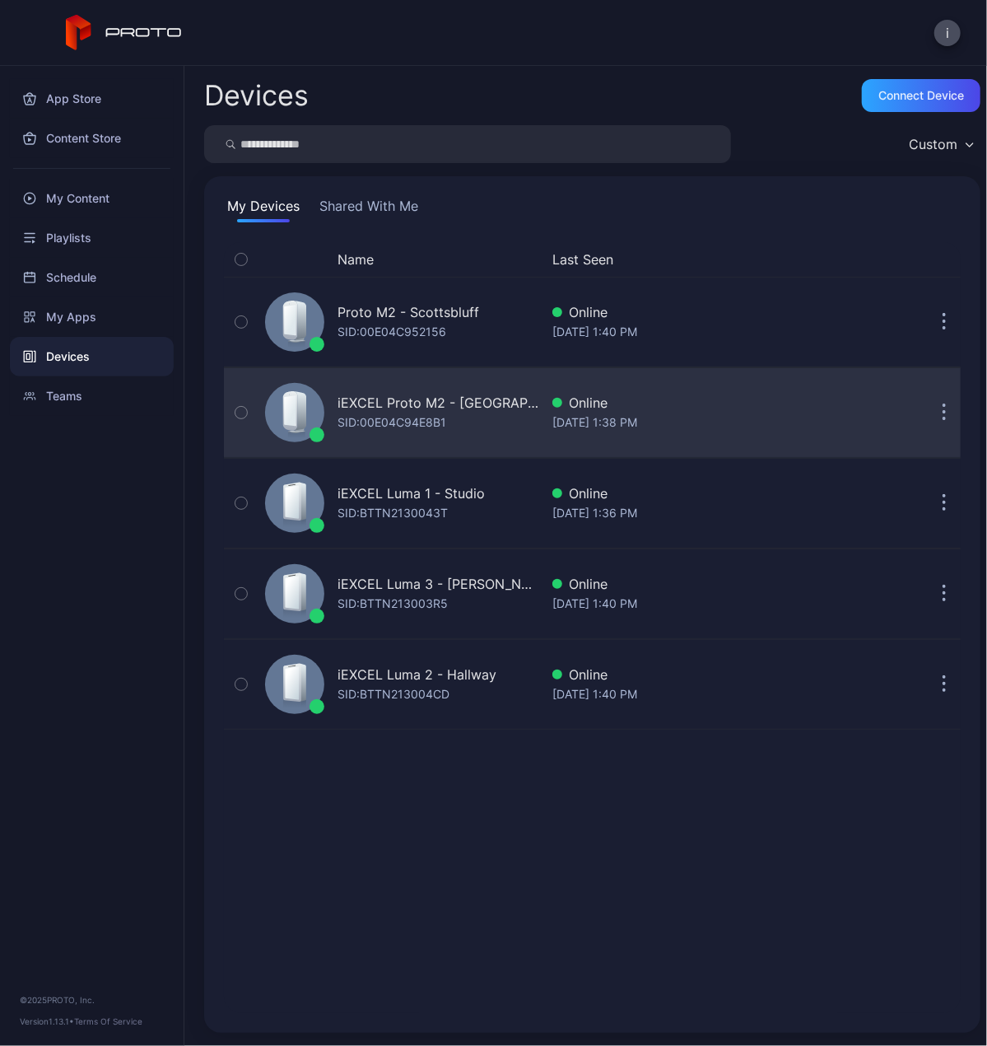
click at [446, 416] on div "SID: 00E04C94E8B1" at bounding box center [392, 423] width 109 height 20
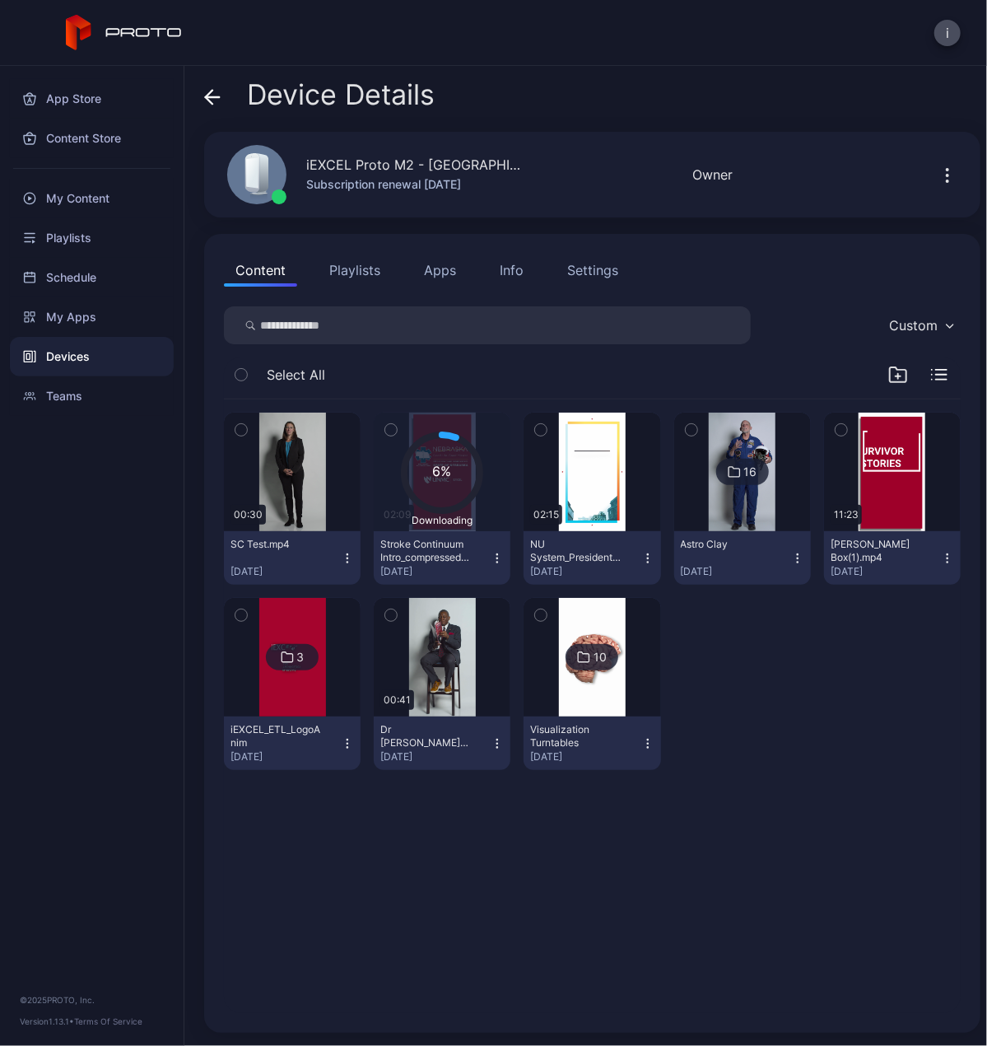
click at [77, 347] on div "Devices" at bounding box center [92, 357] width 164 height 40
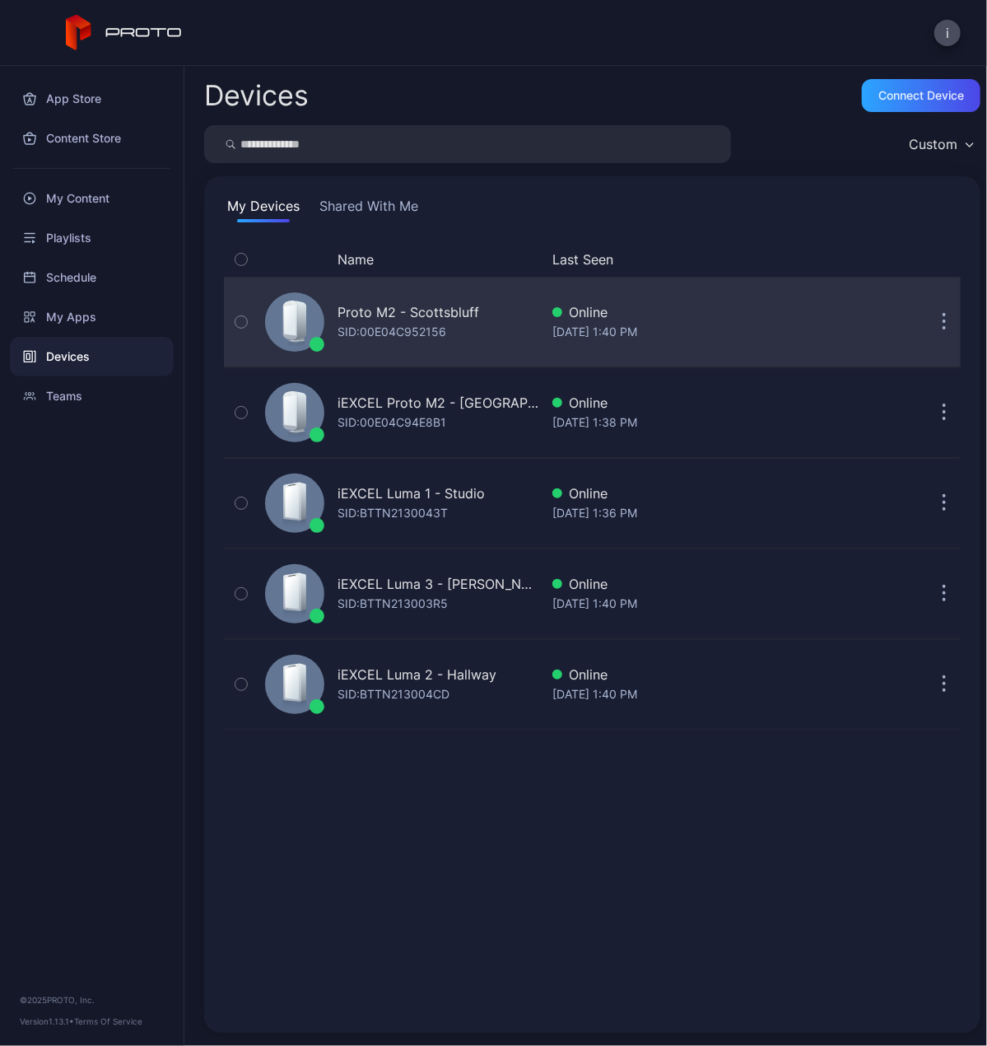
click at [479, 309] on div "Proto M2 - Scottsbluff SID: 00E04C952156" at bounding box center [399, 322] width 281 height 82
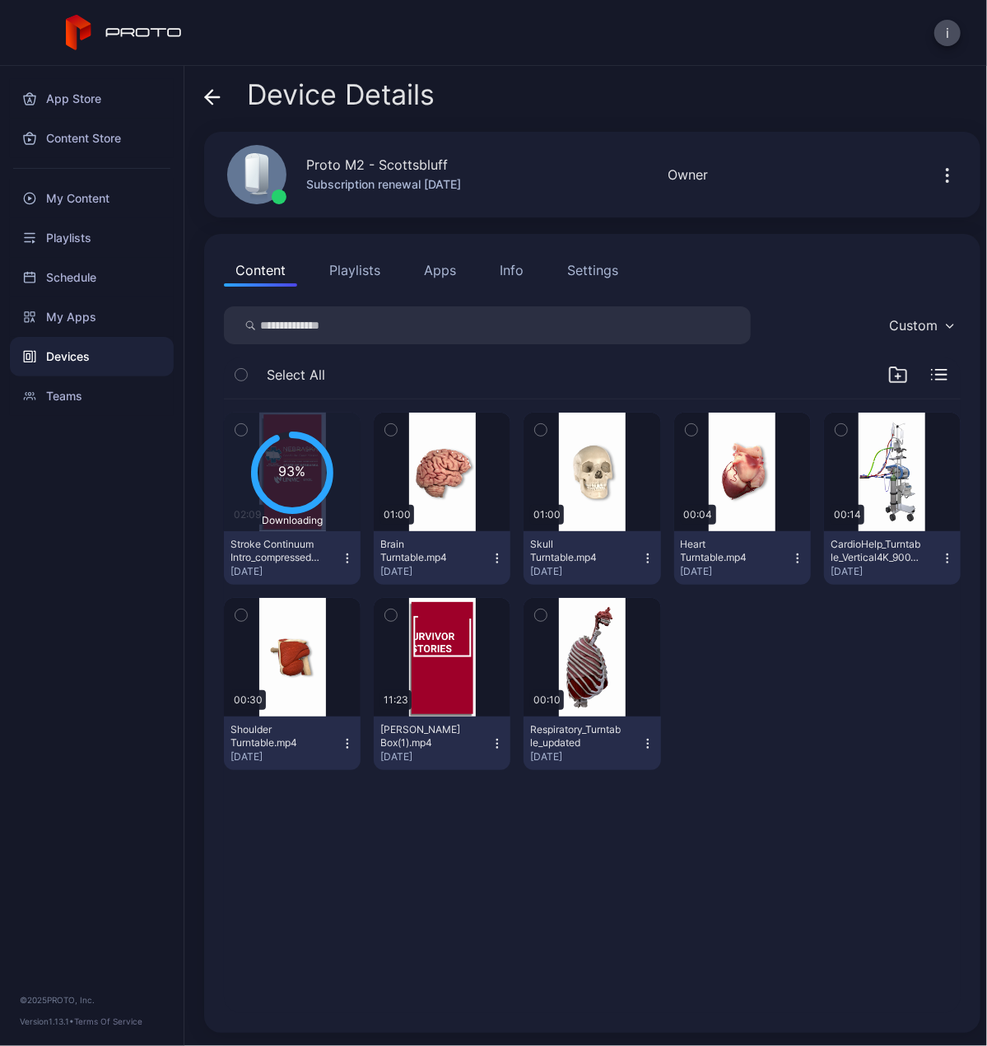
click at [82, 352] on div "Devices" at bounding box center [92, 357] width 164 height 40
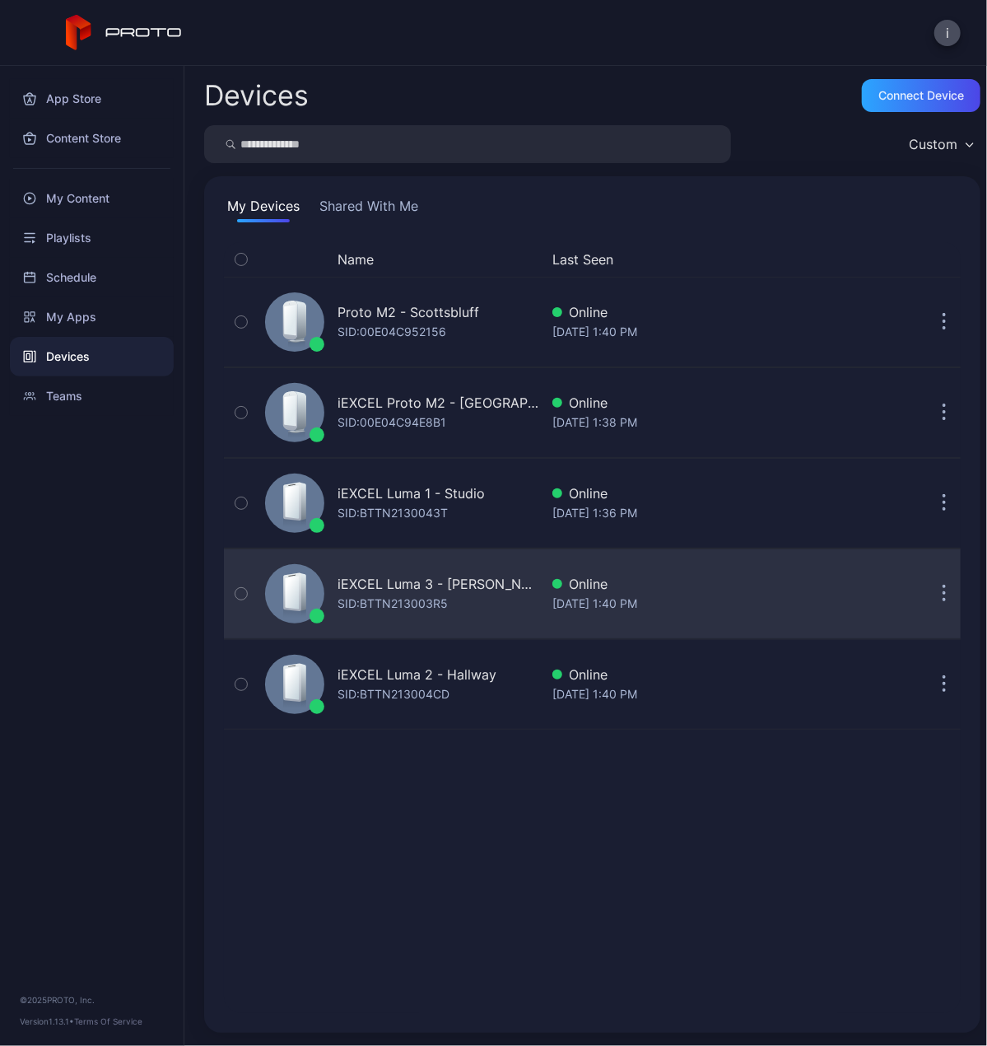
click at [496, 556] on div "iEXCEL Luma 3 - [PERSON_NAME]: BTTN213003R5" at bounding box center [399, 594] width 281 height 82
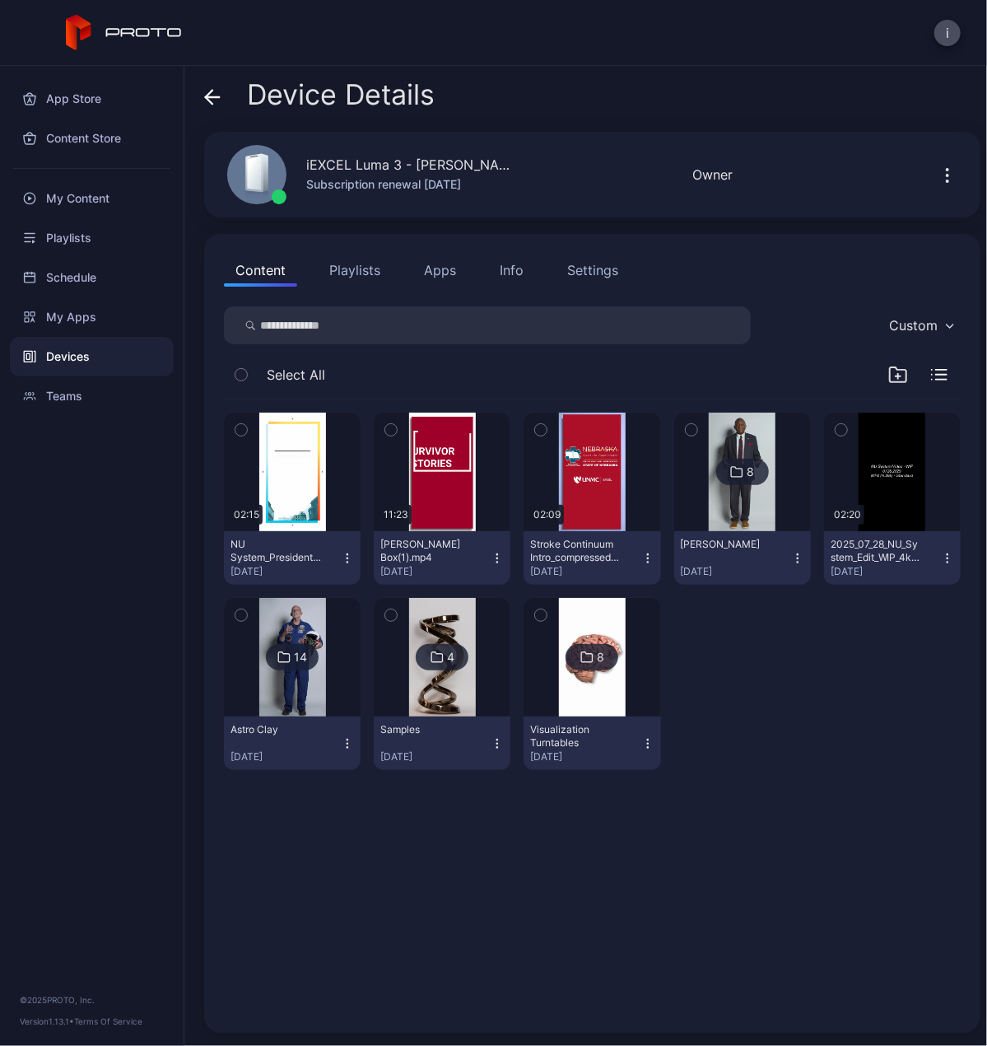
click at [135, 355] on div "Devices" at bounding box center [92, 357] width 164 height 40
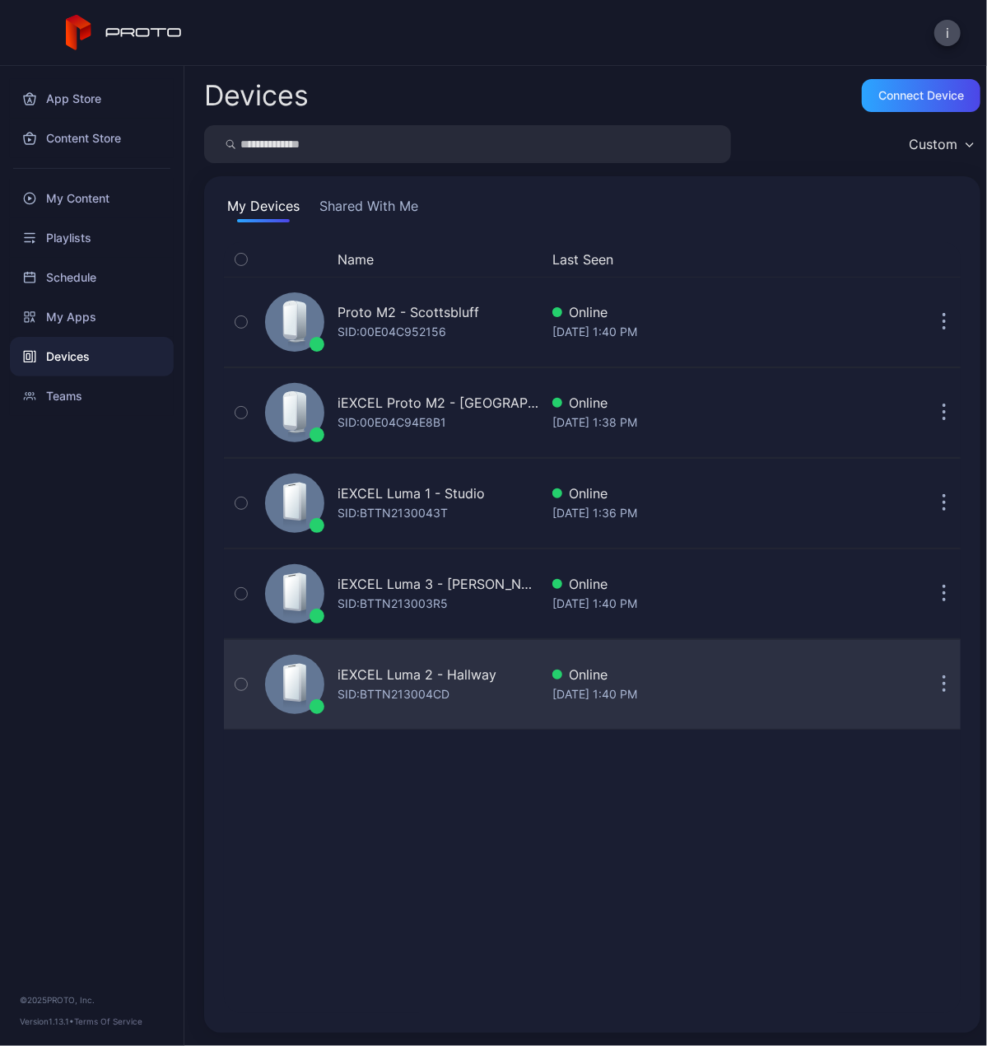
click at [509, 679] on div "iEXCEL Luma 2 - Hallway SID: BTTN213004CD" at bounding box center [399, 684] width 281 height 82
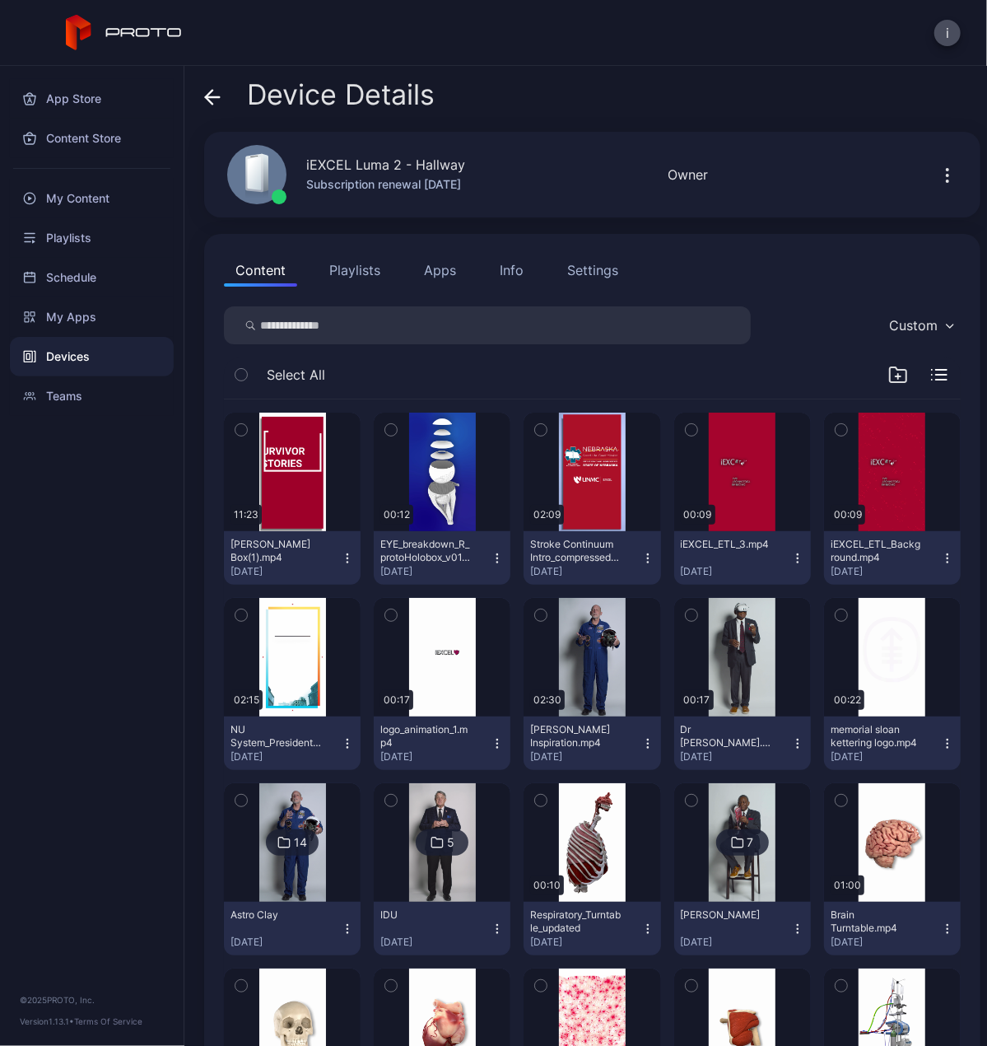
click at [124, 366] on div "Devices" at bounding box center [92, 357] width 164 height 40
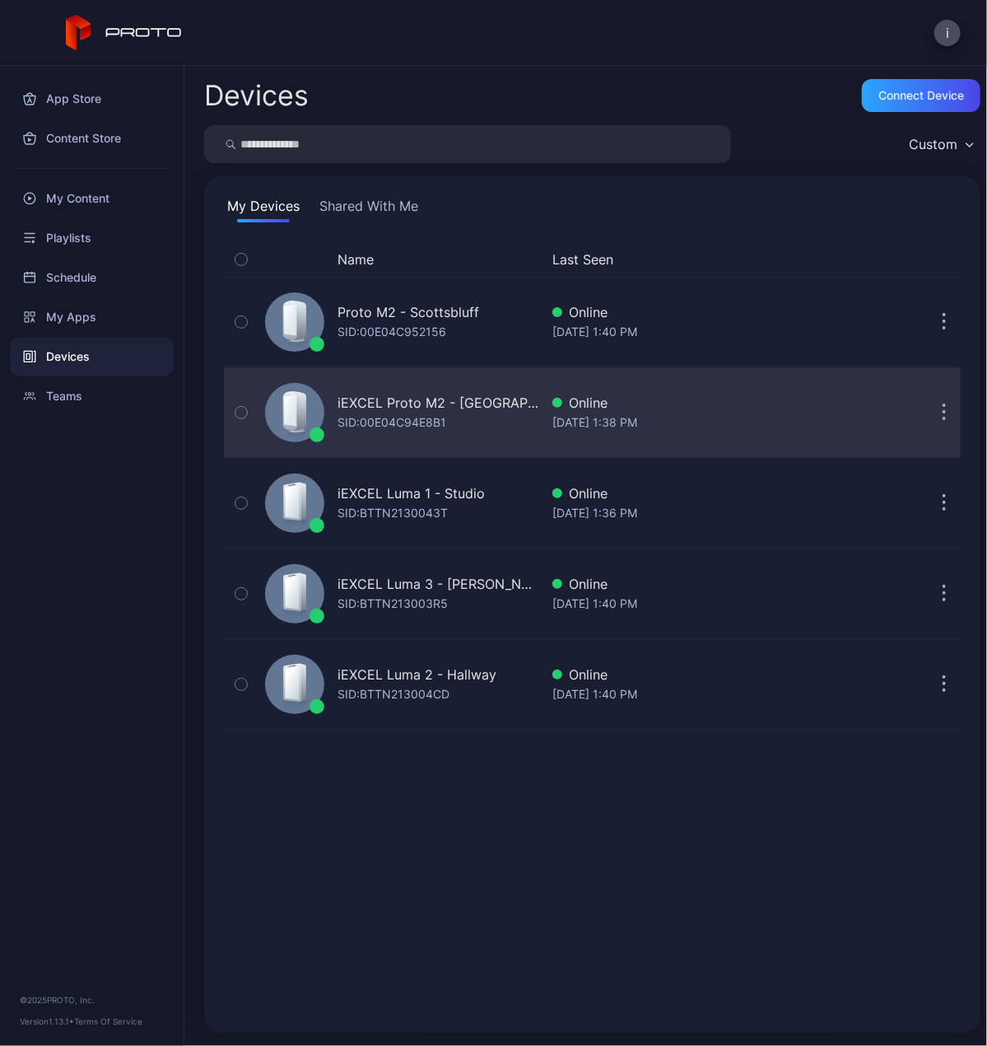
click at [501, 422] on div "iEXCEL Proto M2 - [GEOGRAPHIC_DATA] SID: 00E04C94E8B1" at bounding box center [439, 413] width 202 height 40
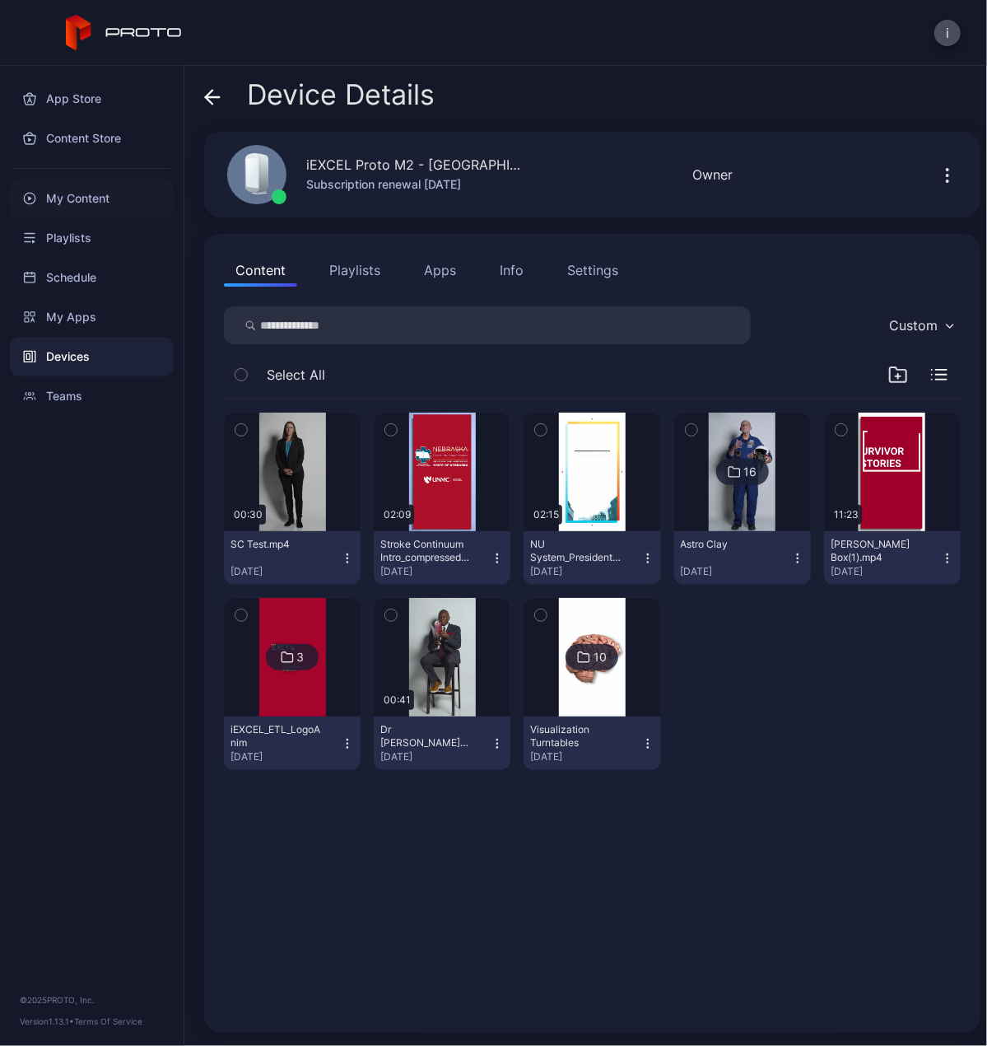
click at [69, 203] on div "My Content" at bounding box center [92, 199] width 164 height 40
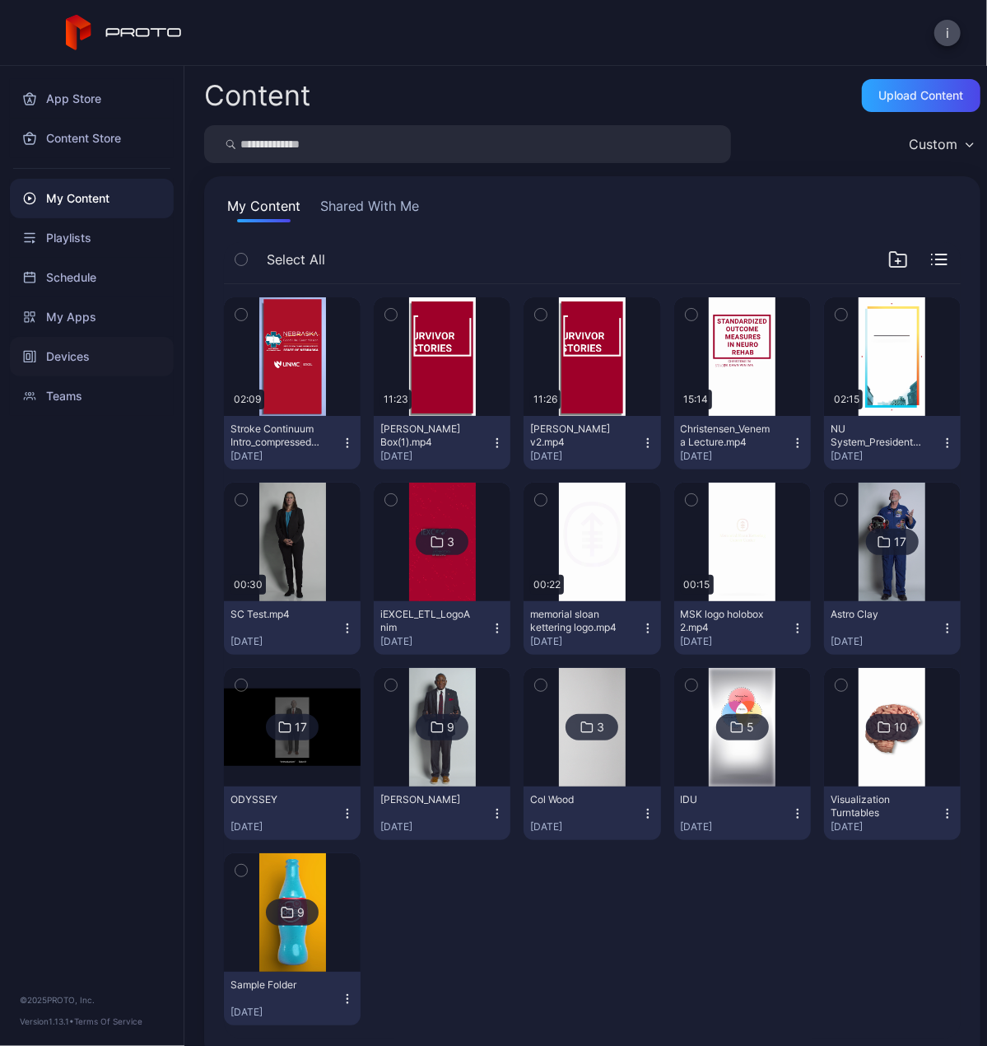
click at [63, 363] on div "Devices" at bounding box center [92, 357] width 164 height 40
